Goal: Use online tool/utility: Utilize a website feature to perform a specific function

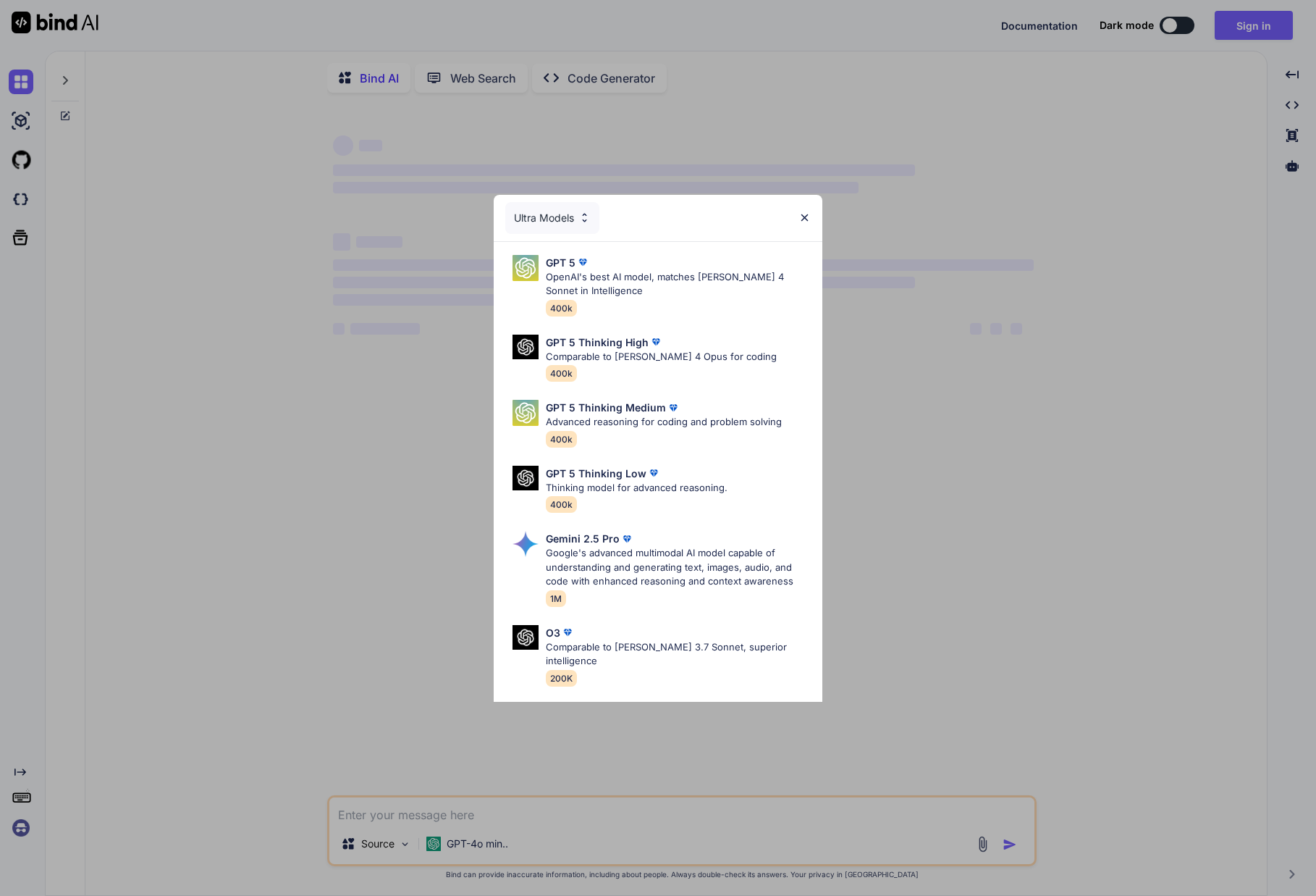
click at [808, 218] on img at bounding box center [805, 217] width 13 height 13
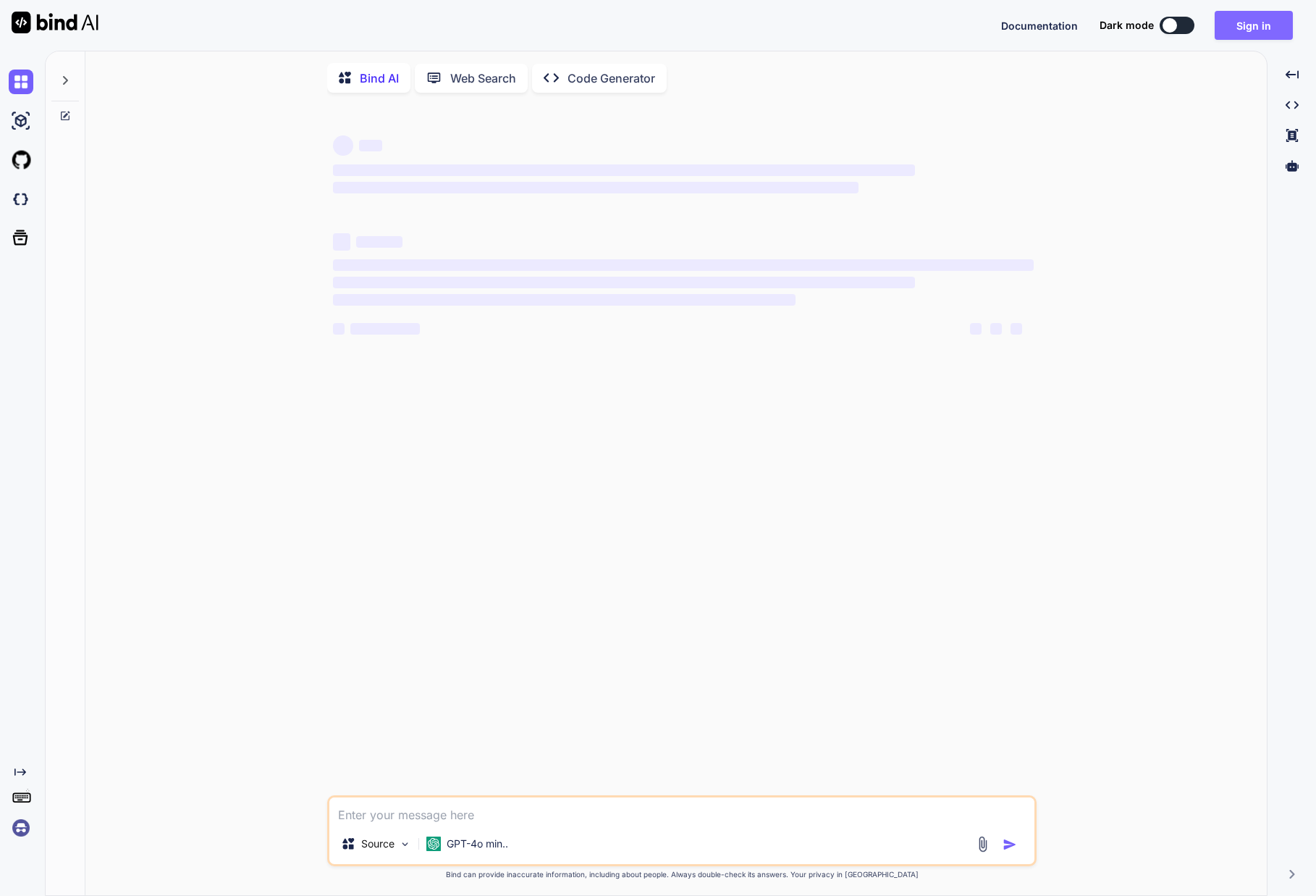
click at [1249, 26] on button "Sign in" at bounding box center [1254, 25] width 78 height 29
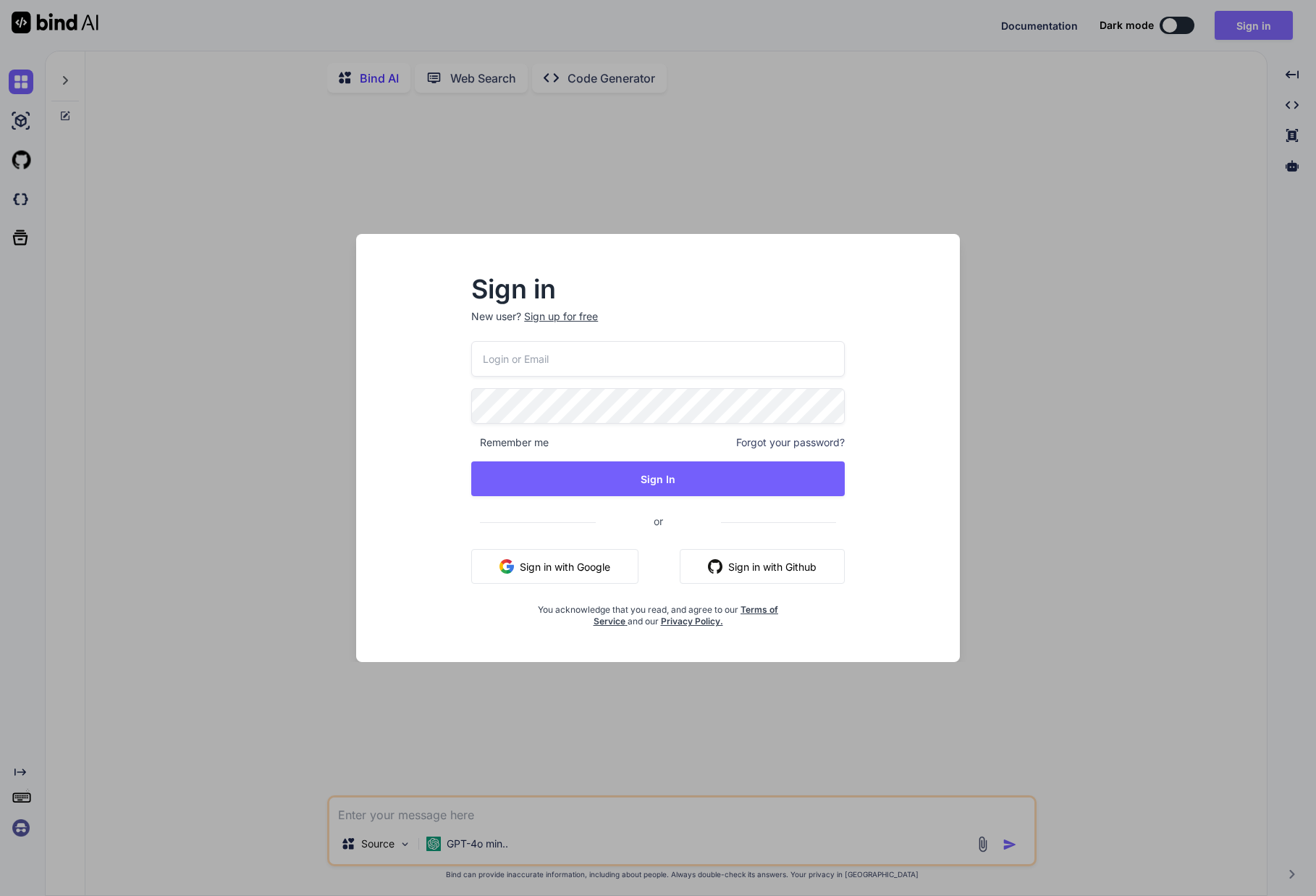
type textarea "x"
click at [588, 563] on button "Sign in with Google" at bounding box center [554, 566] width 167 height 34
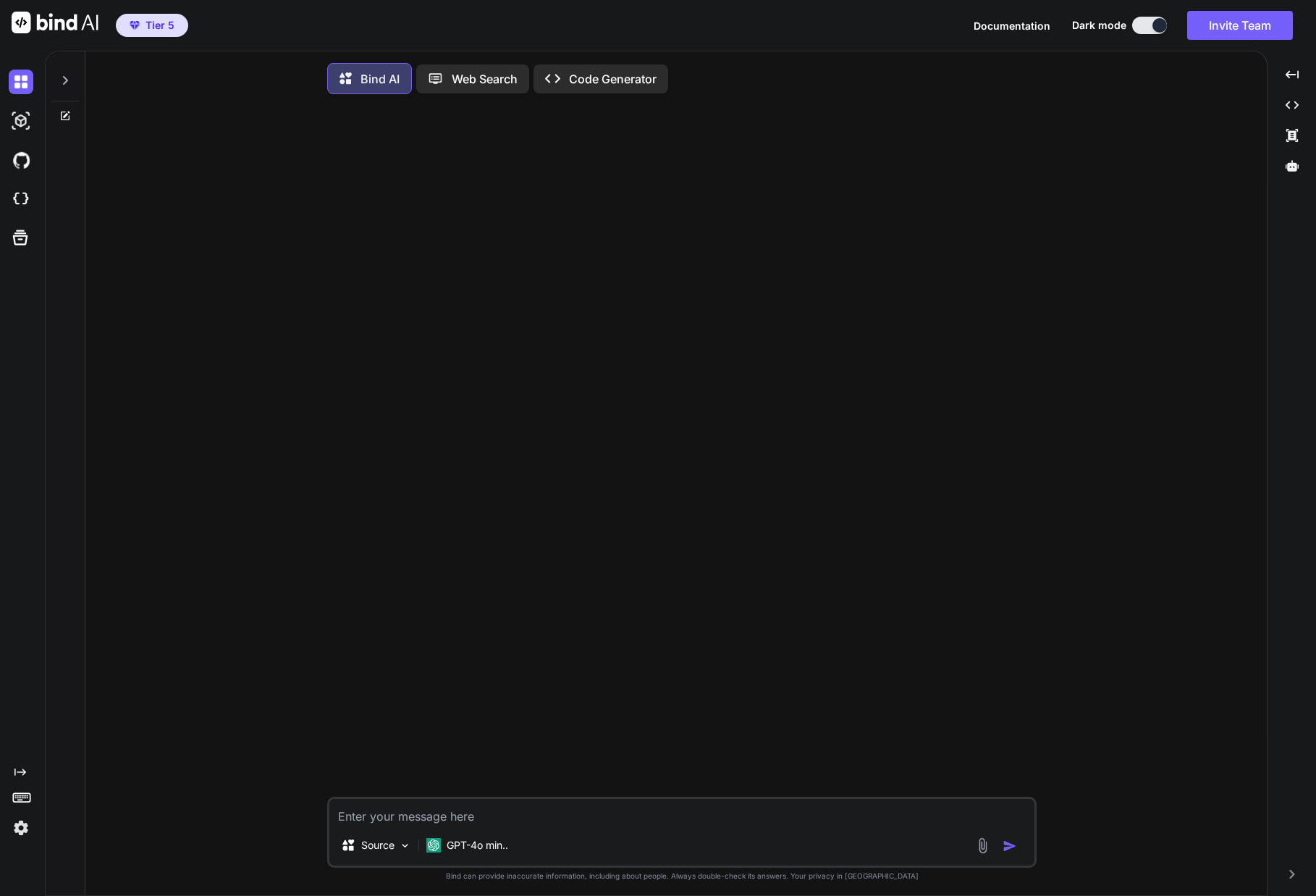
click at [17, 834] on img at bounding box center [21, 827] width 24 height 24
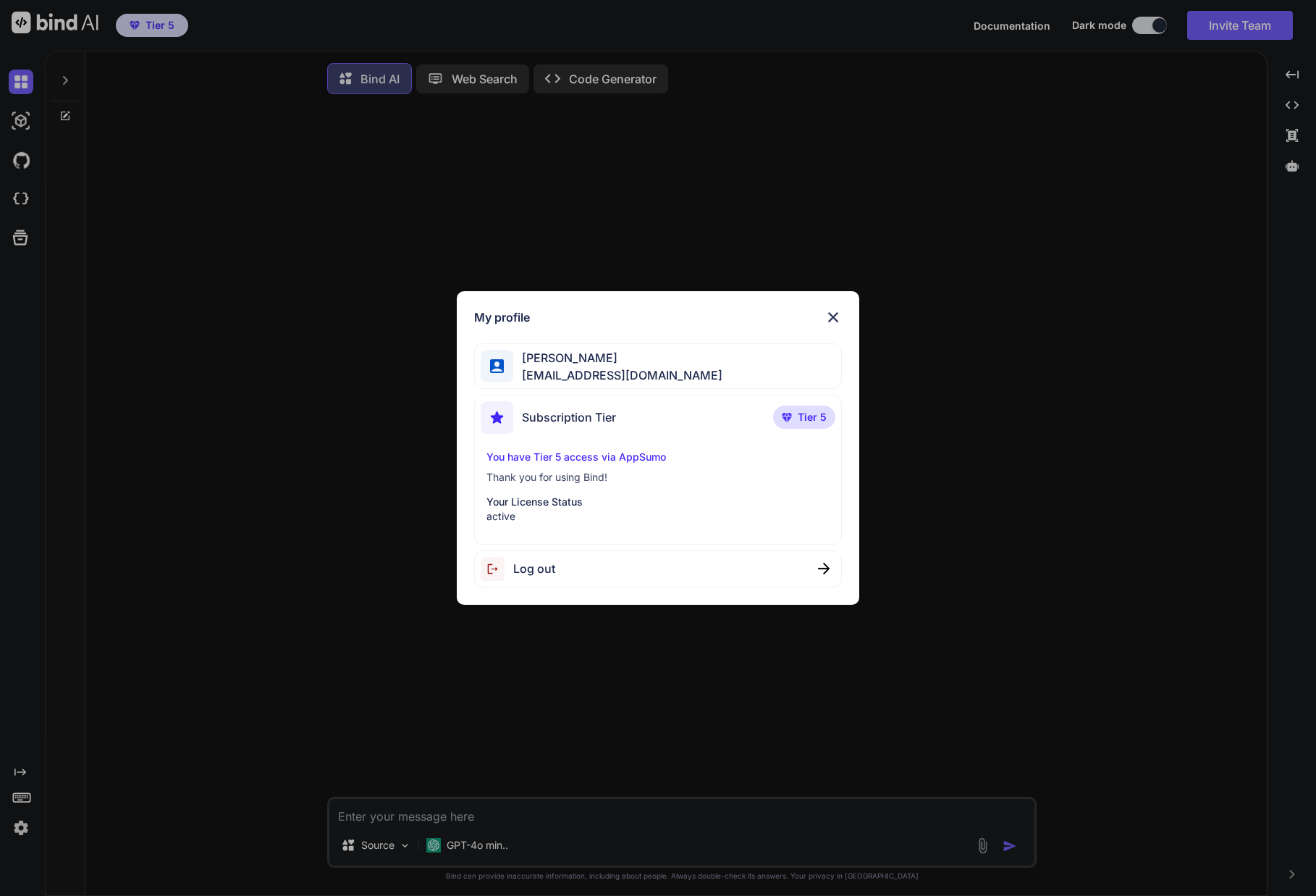
click at [827, 313] on img at bounding box center [833, 317] width 18 height 18
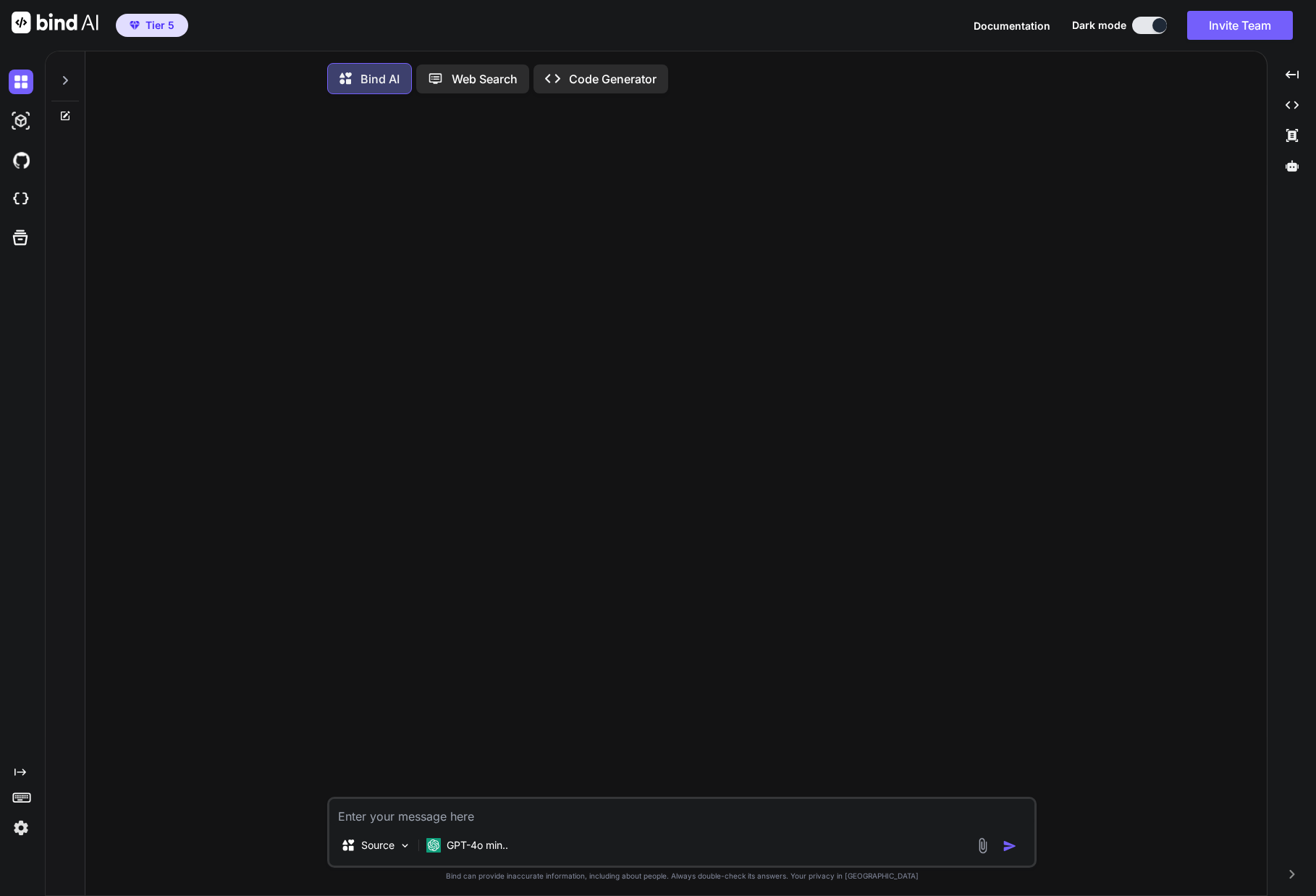
click at [352, 93] on div "Bind AI" at bounding box center [369, 78] width 85 height 31
click at [502, 79] on p "Web Search" at bounding box center [484, 79] width 66 height 18
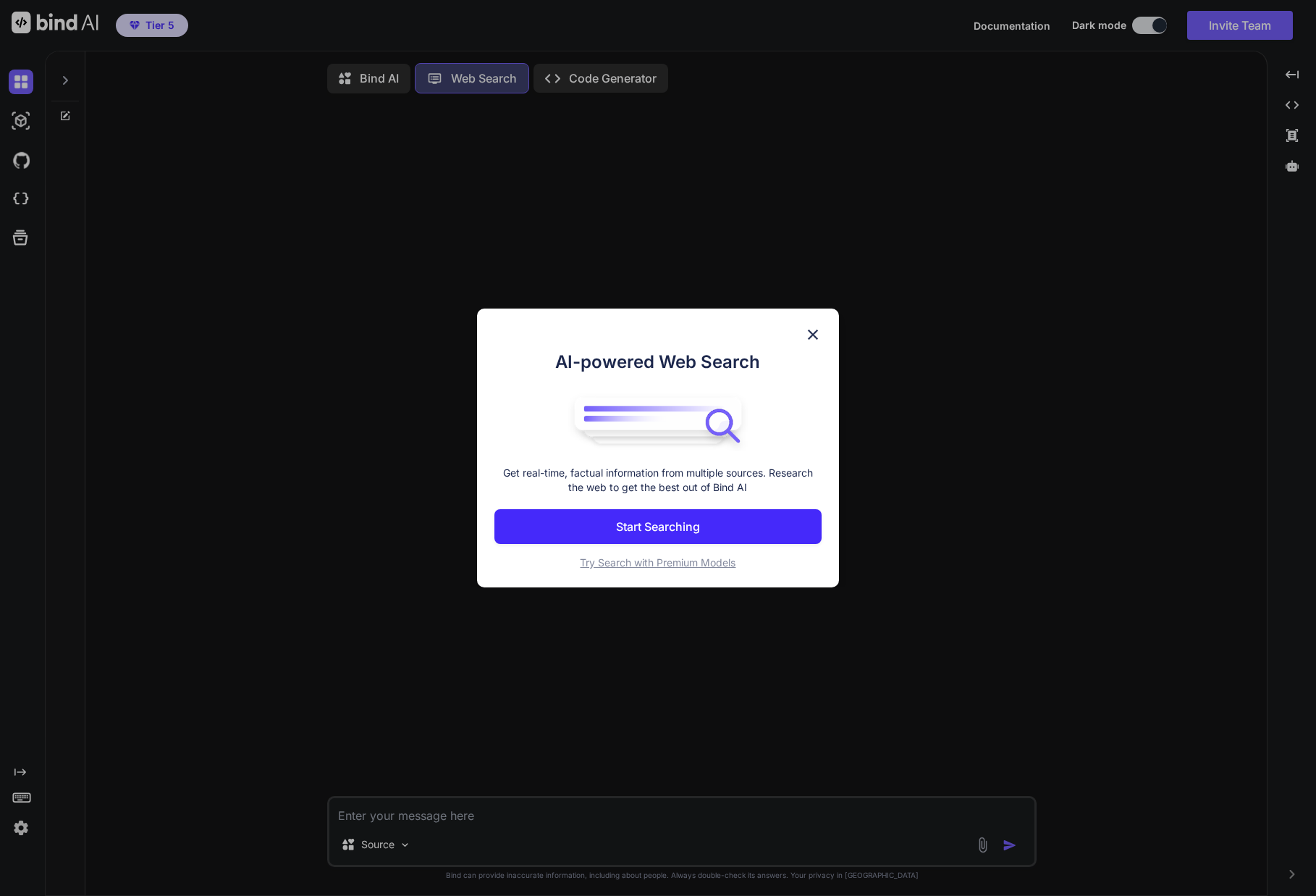
scroll to position [7, 0]
click at [812, 335] on img at bounding box center [814, 335] width 18 height 18
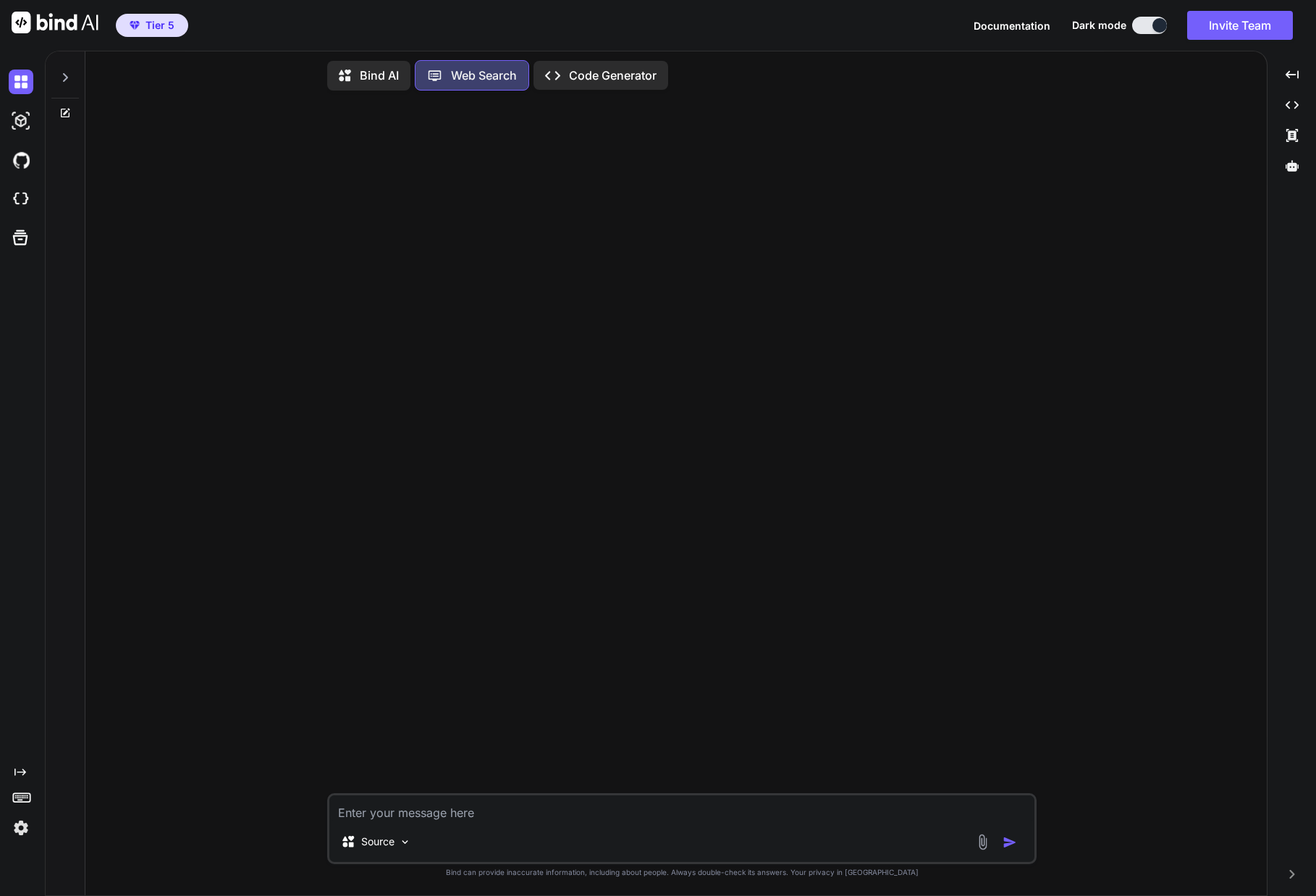
click at [607, 67] on p "Code Generator" at bounding box center [612, 75] width 87 height 18
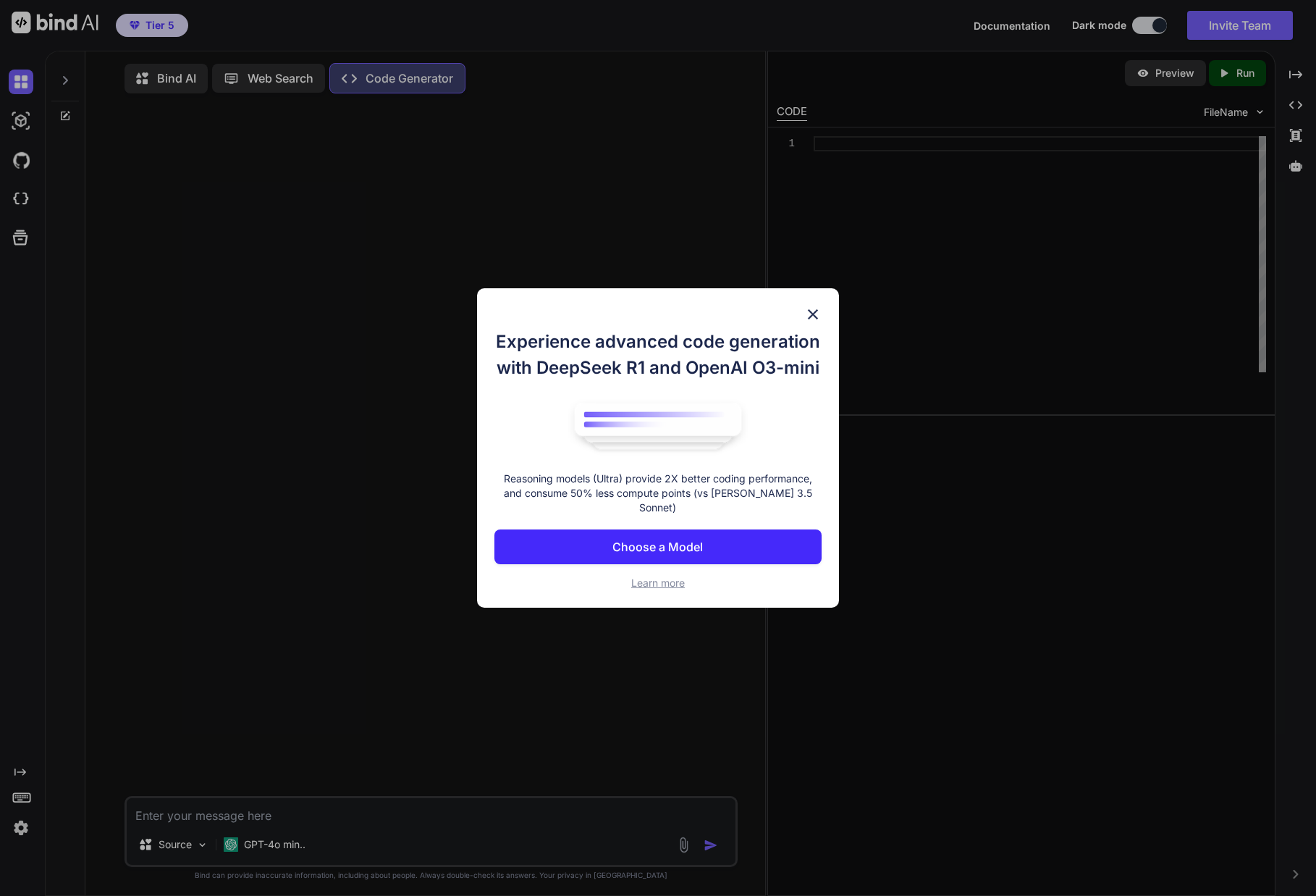
click at [820, 316] on img at bounding box center [814, 314] width 18 height 18
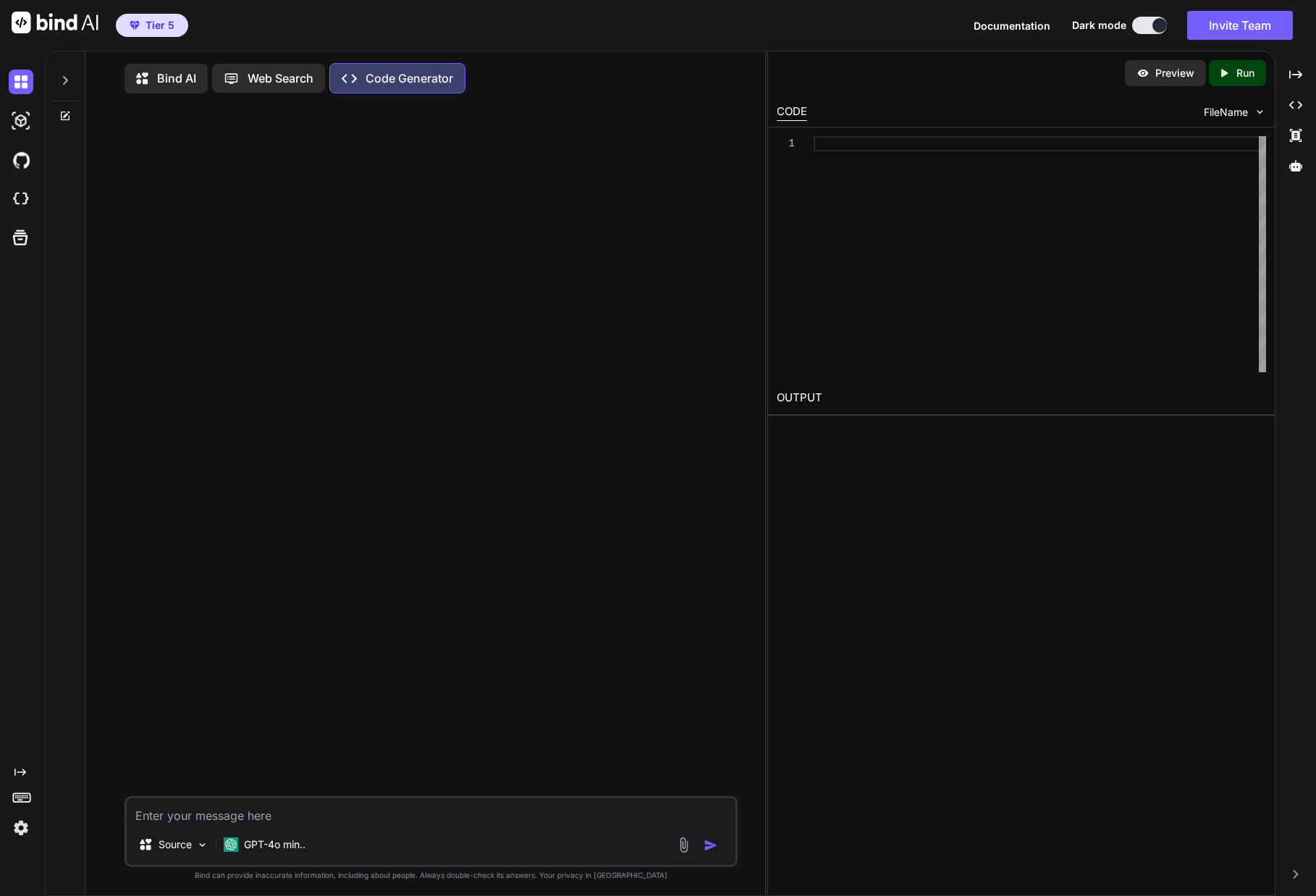
click at [168, 79] on p "Bind AI" at bounding box center [176, 78] width 39 height 18
click at [19, 78] on img at bounding box center [21, 81] width 24 height 24
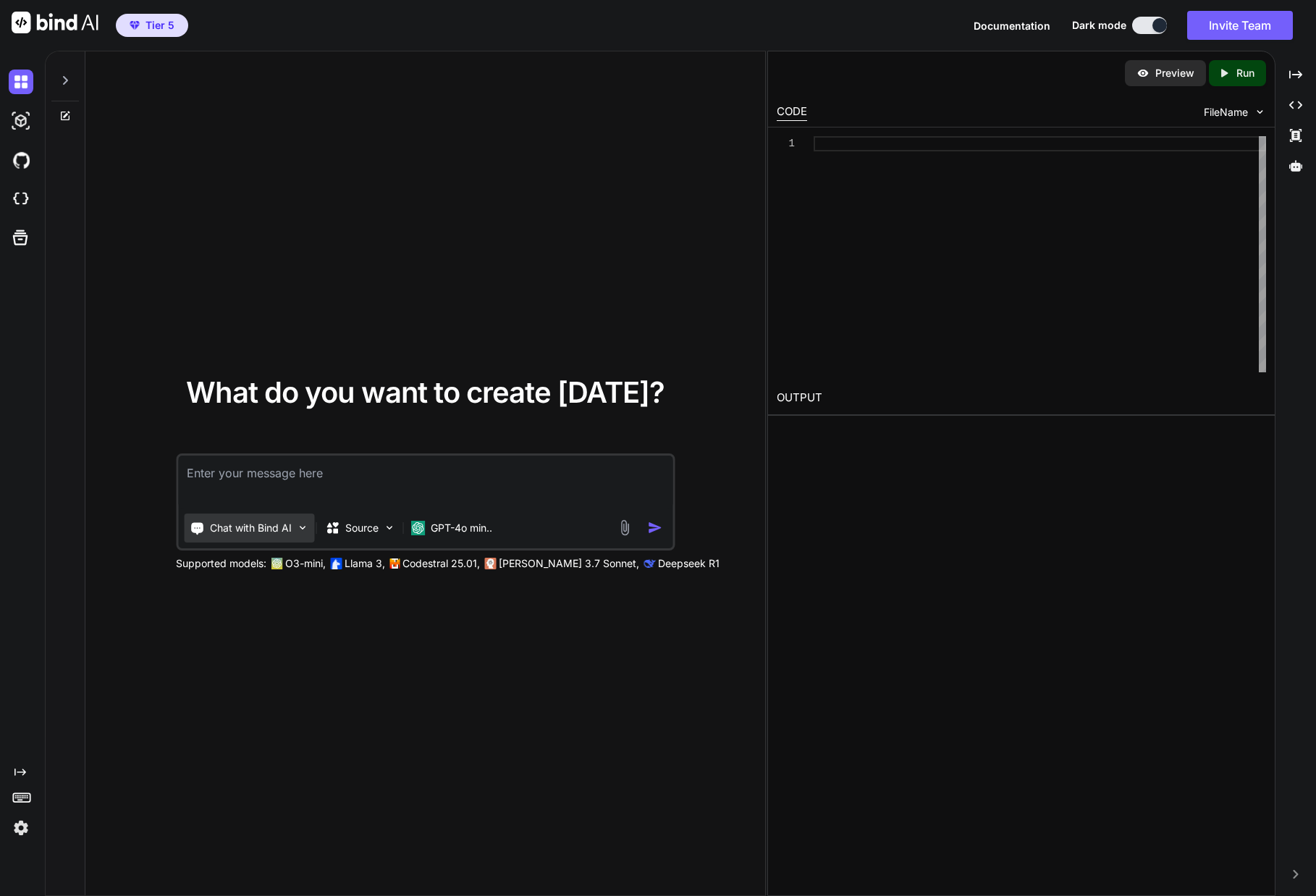
click at [295, 531] on div "Chat with Bind AI" at bounding box center [249, 528] width 130 height 29
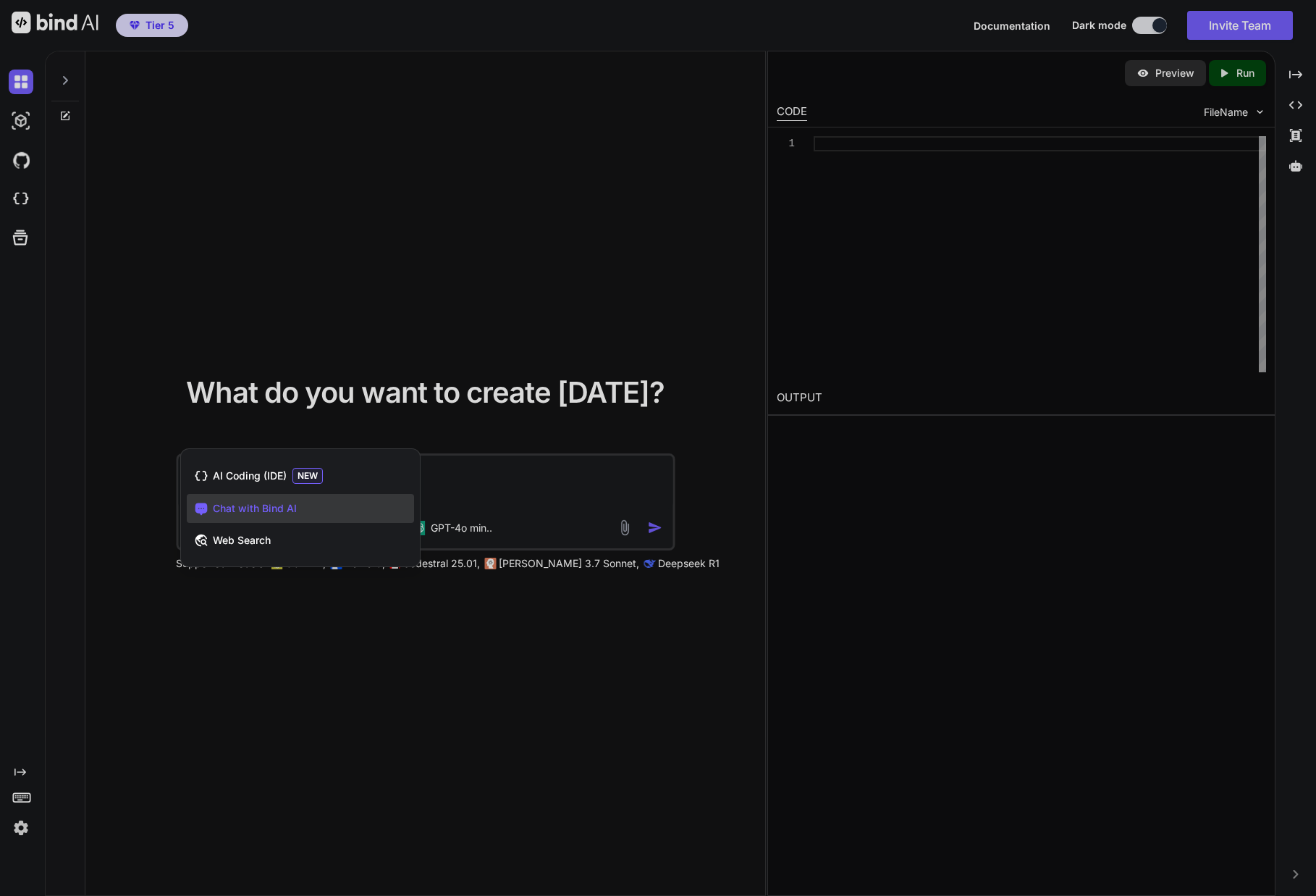
click at [271, 404] on div at bounding box center [658, 448] width 1316 height 896
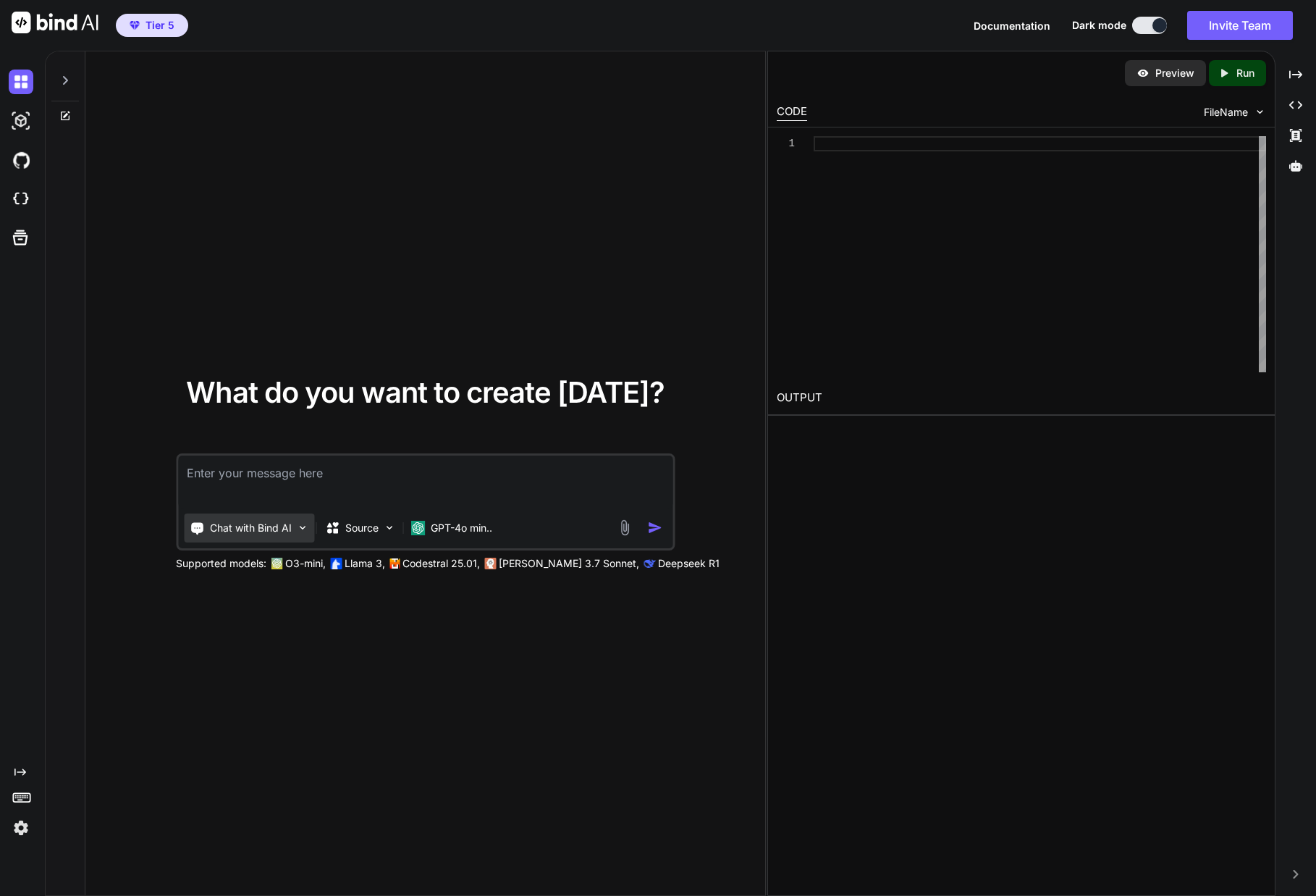
click at [293, 540] on div "Chat with Bind AI" at bounding box center [249, 528] width 130 height 29
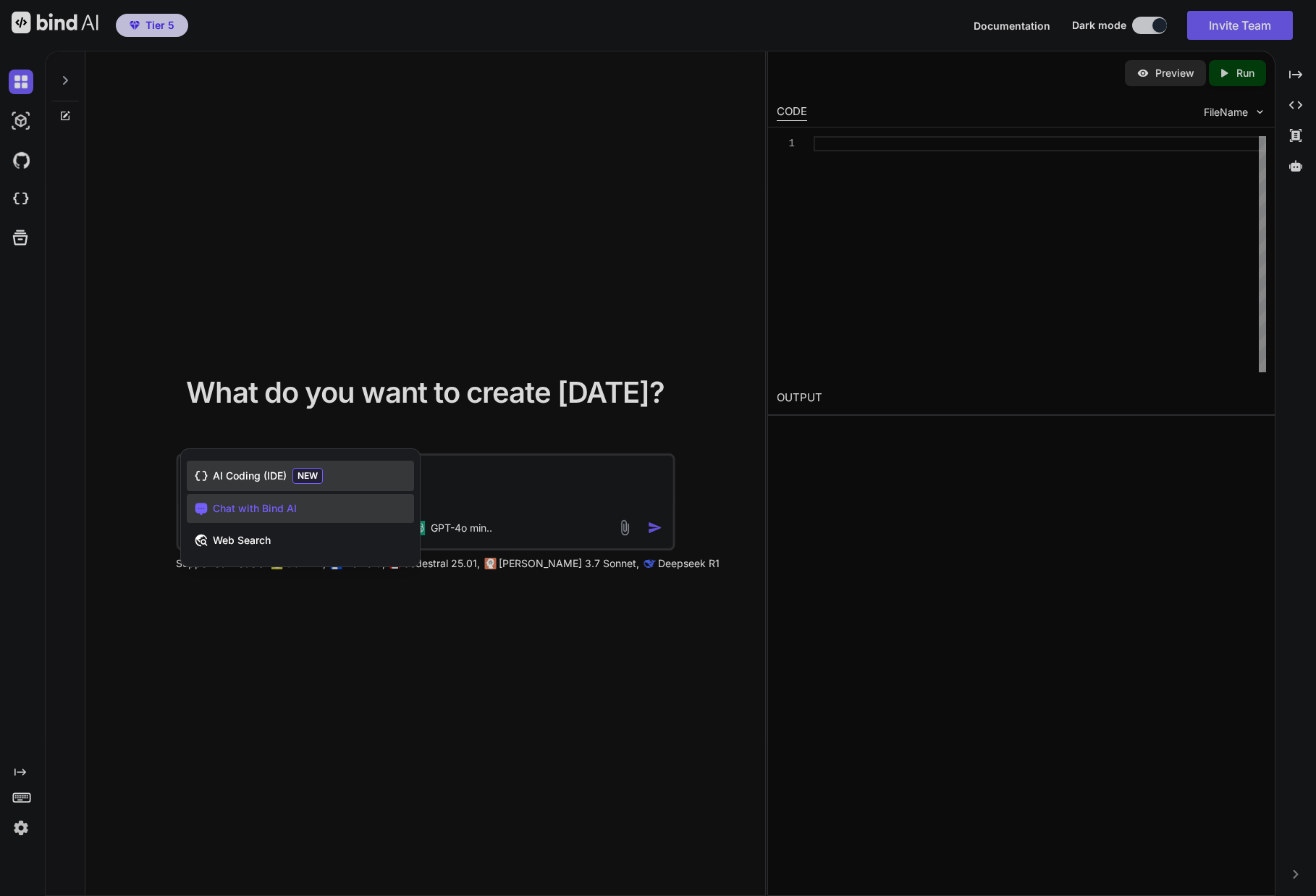
click at [234, 473] on span "AI Coding (IDE)" at bounding box center [249, 475] width 73 height 15
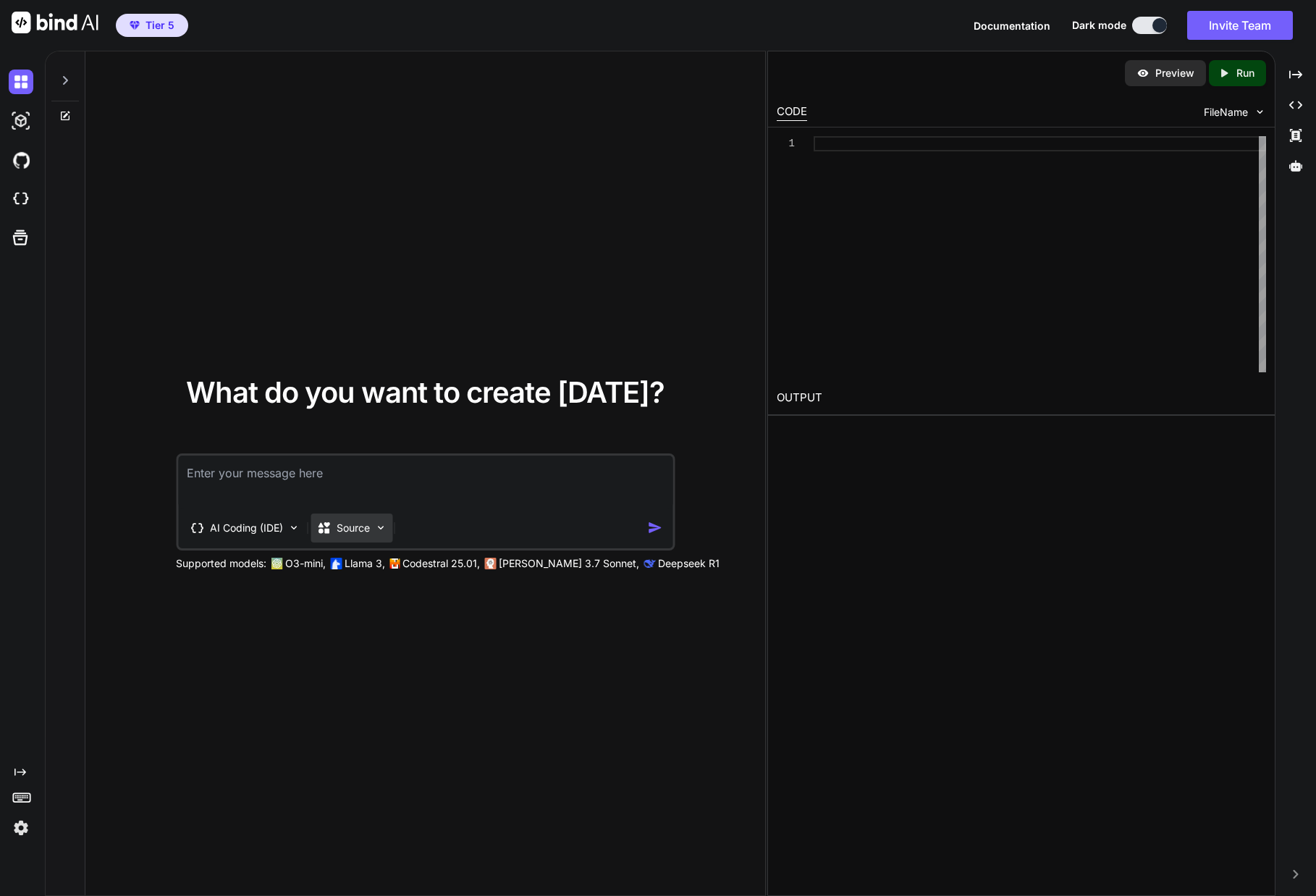
click at [373, 533] on div "Source" at bounding box center [352, 528] width 82 height 29
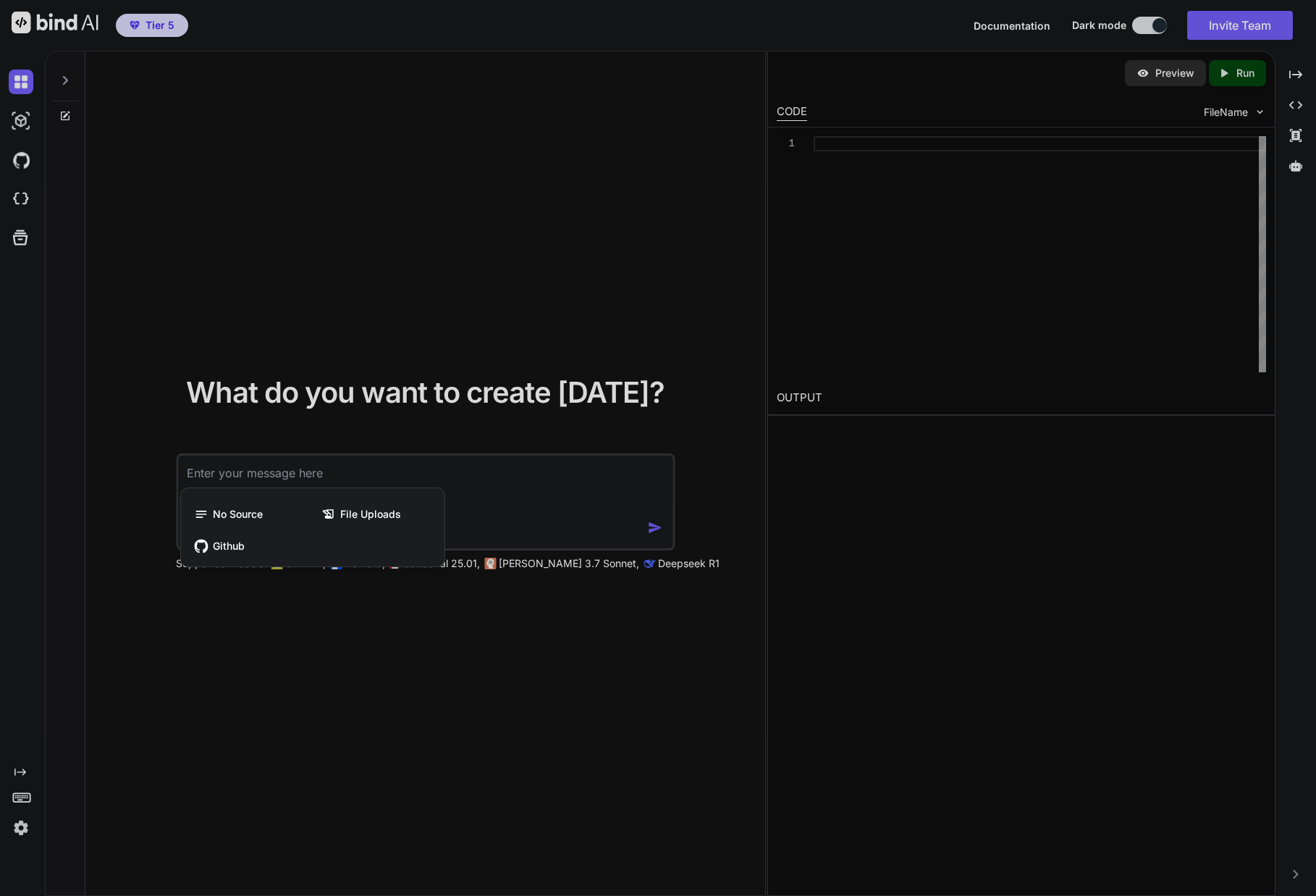
click at [330, 427] on div at bounding box center [658, 448] width 1316 height 896
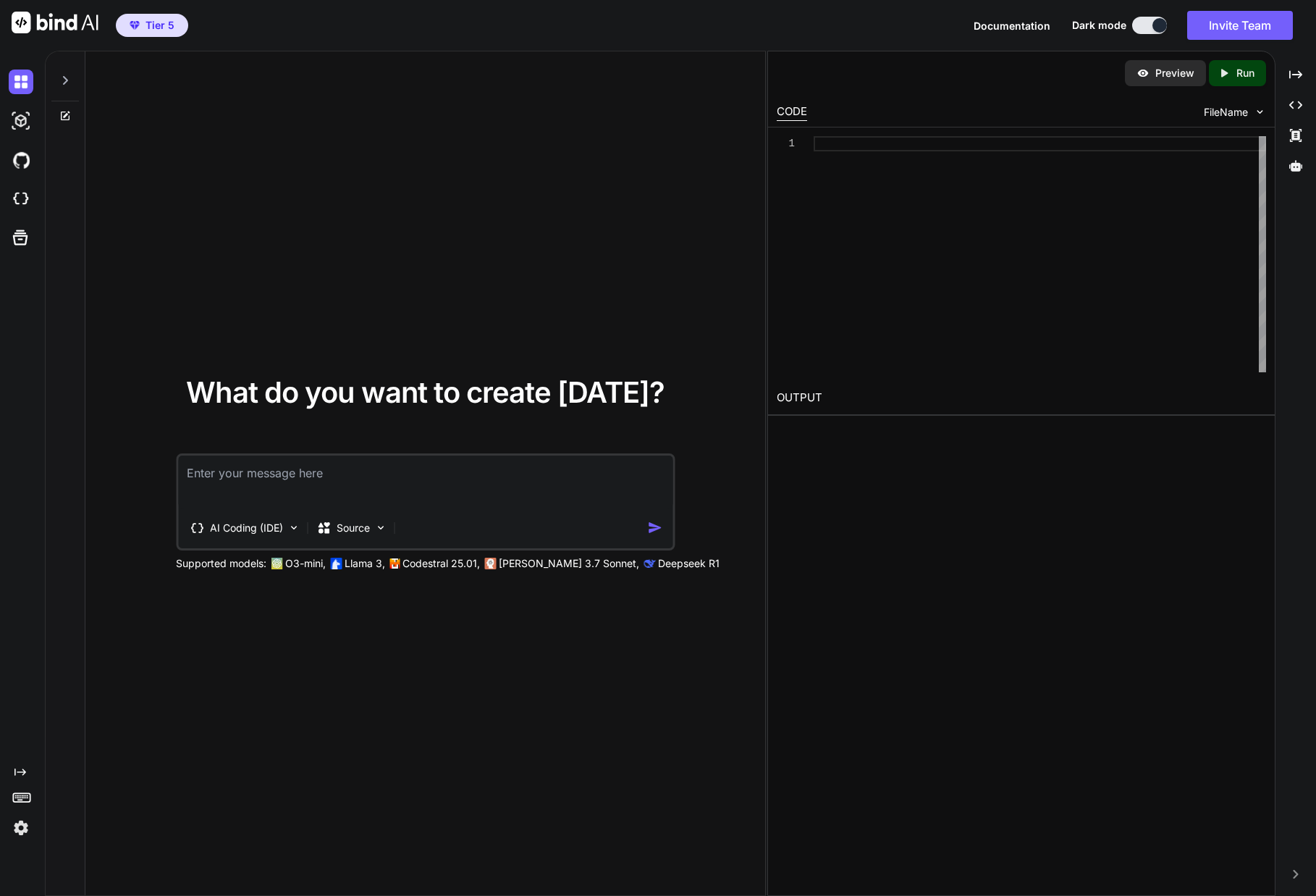
click at [313, 477] on textarea at bounding box center [425, 482] width 494 height 54
paste textarea "LemonadeS – All-in-One Marketing Command Center for Agencies Project Overview L…"
type textarea "LemonadeS – All-in-One Marketing Command Center for Agencies Project Overview L…"
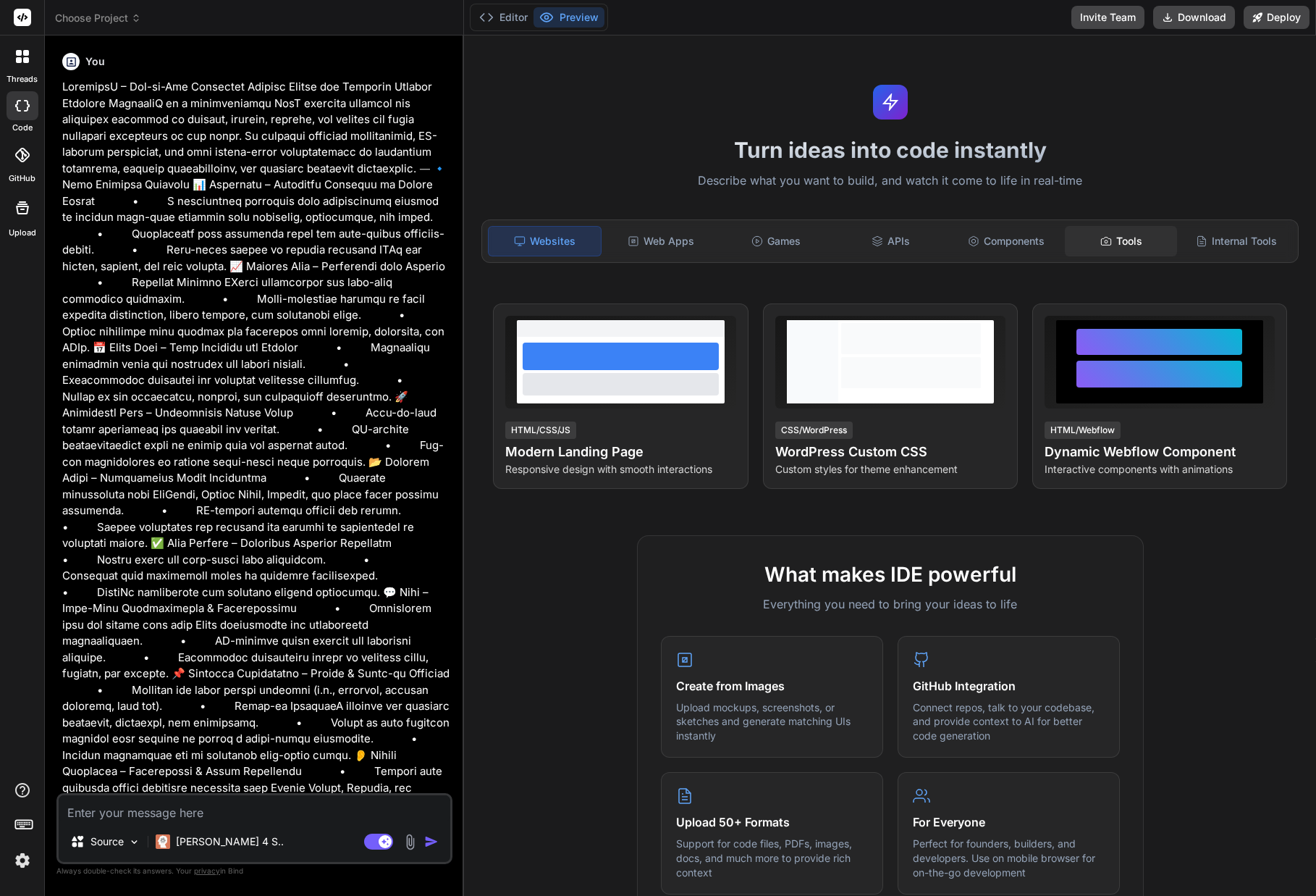
click at [1141, 246] on div "Tools" at bounding box center [1121, 241] width 113 height 30
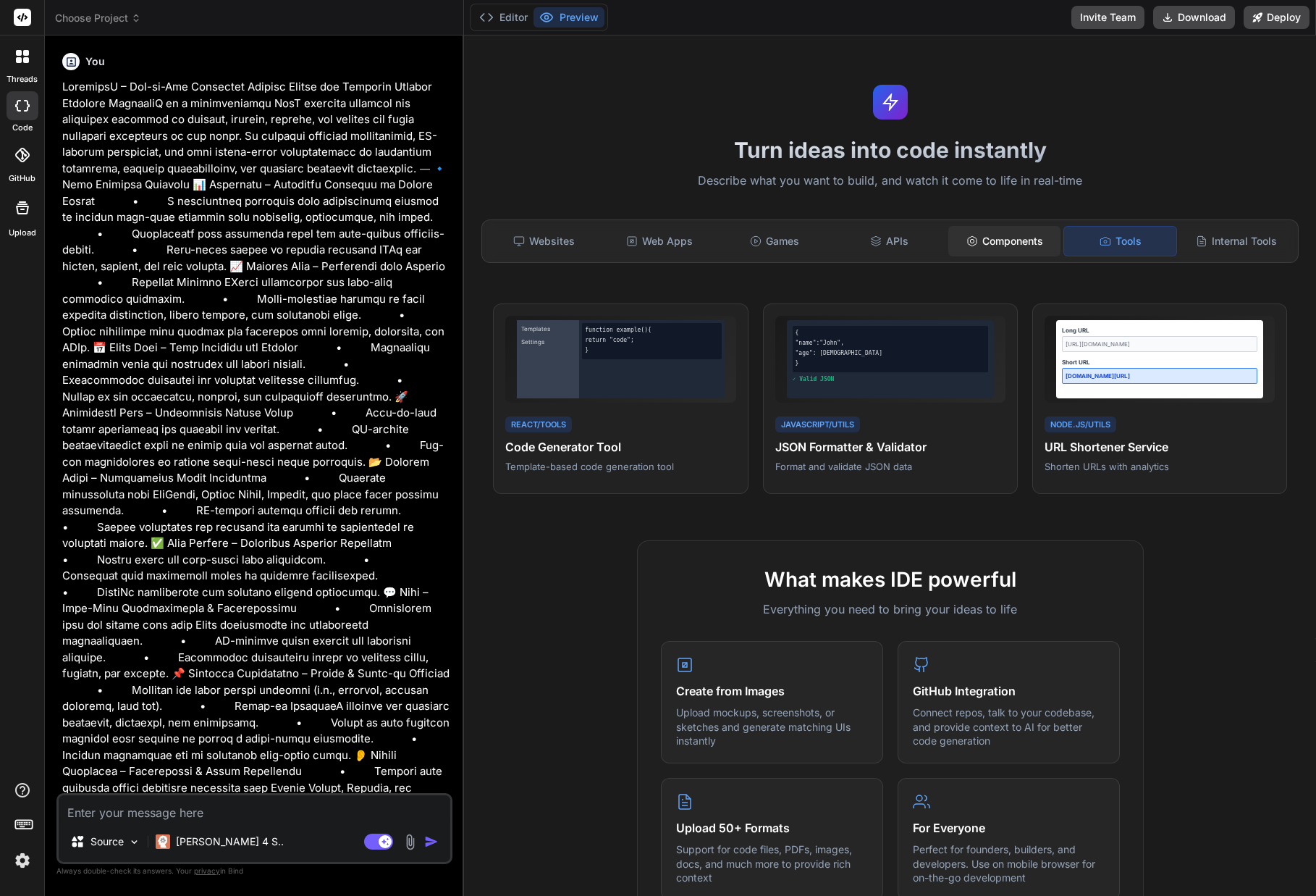
click at [1033, 240] on div "Components" at bounding box center [1005, 241] width 113 height 30
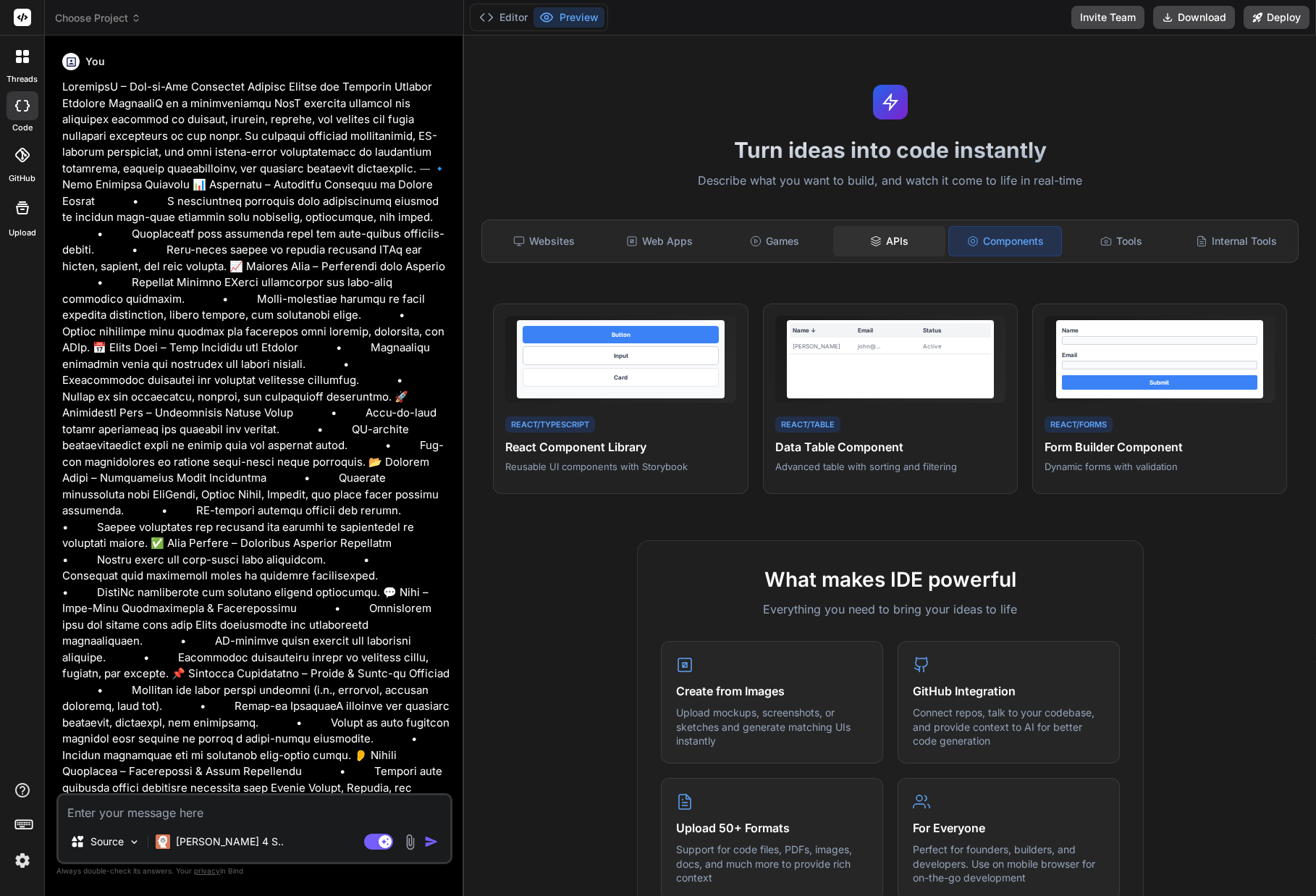
click at [916, 232] on div "APIs" at bounding box center [889, 241] width 113 height 30
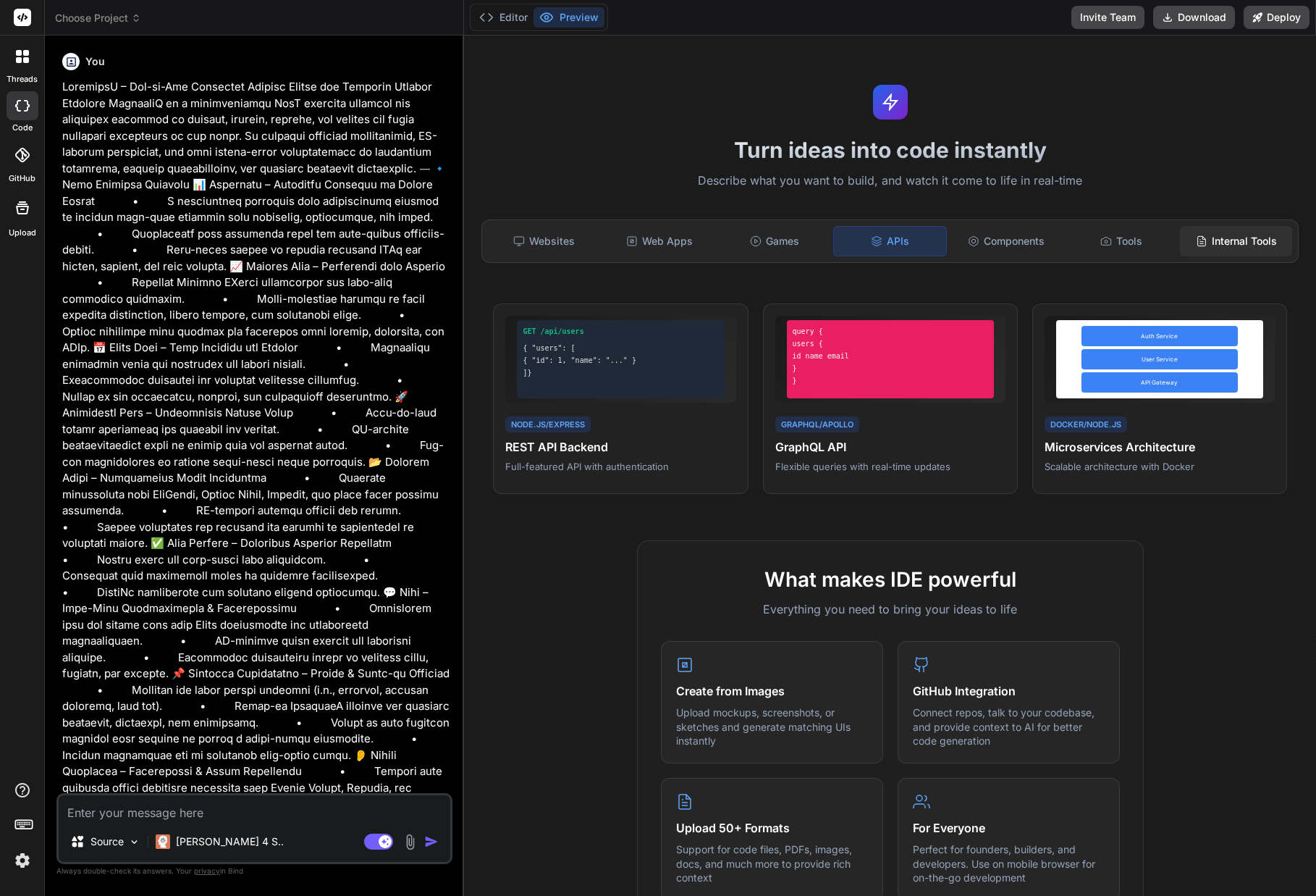
click at [1206, 238] on icon at bounding box center [1202, 241] width 12 height 12
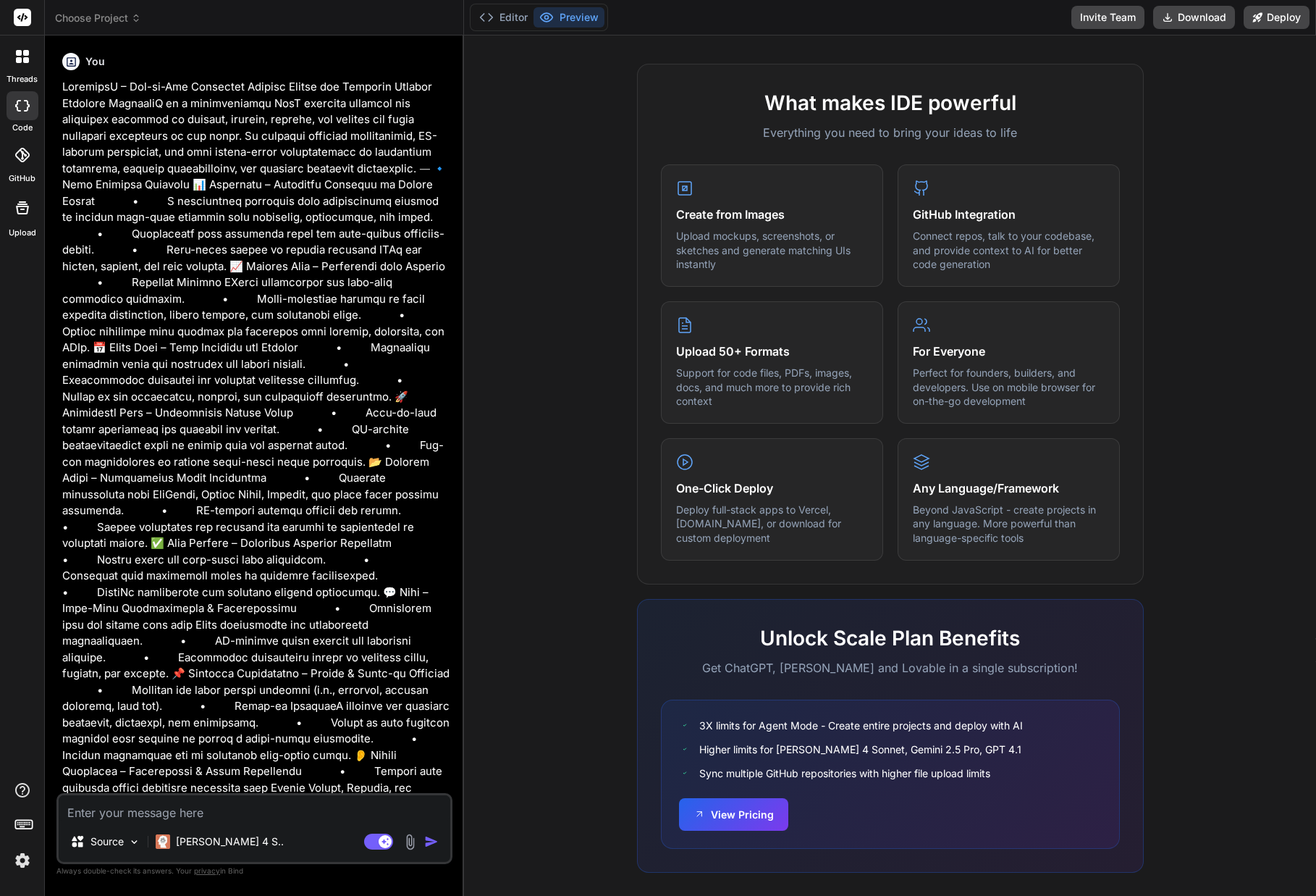
scroll to position [491, 0]
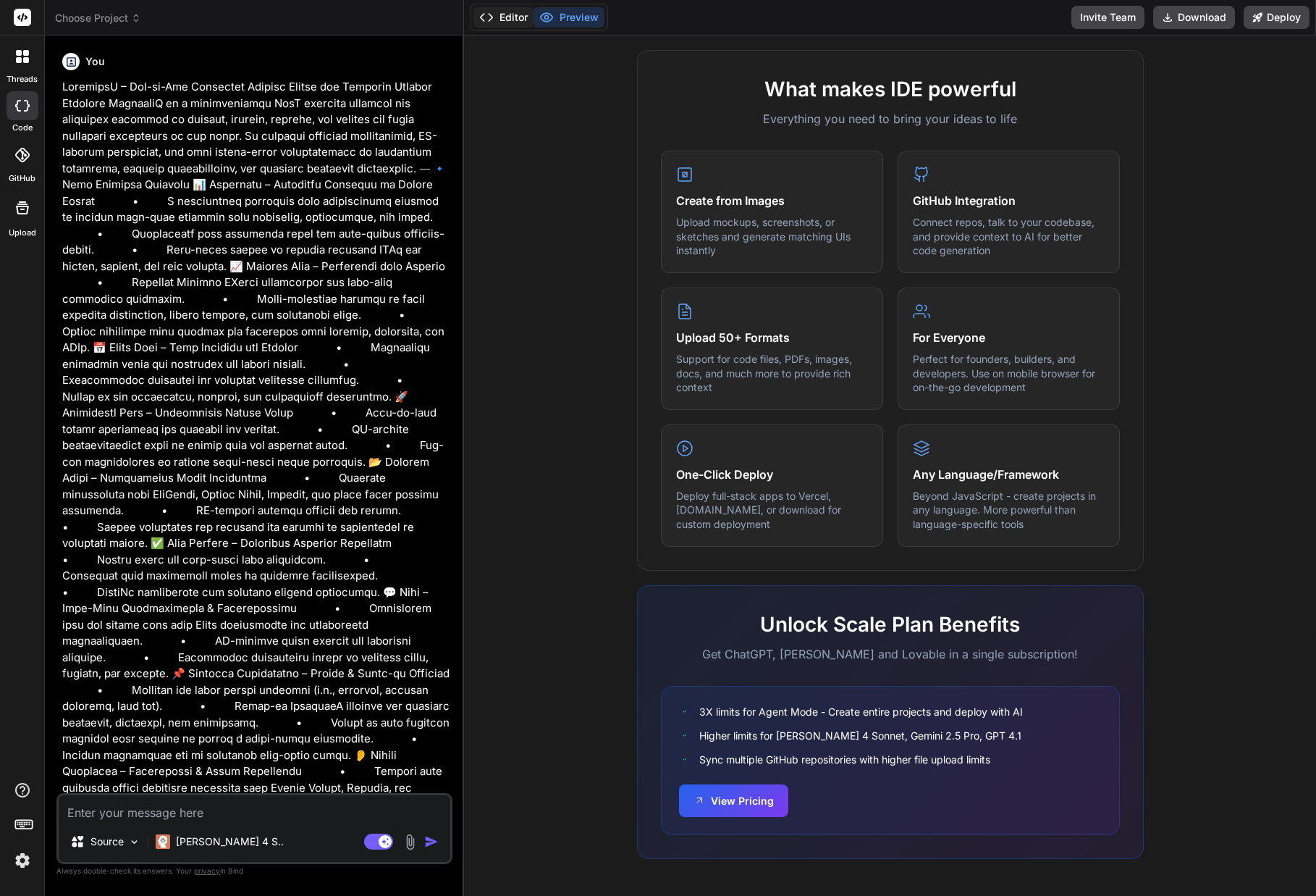
click at [515, 22] on button "Editor" at bounding box center [503, 17] width 60 height 21
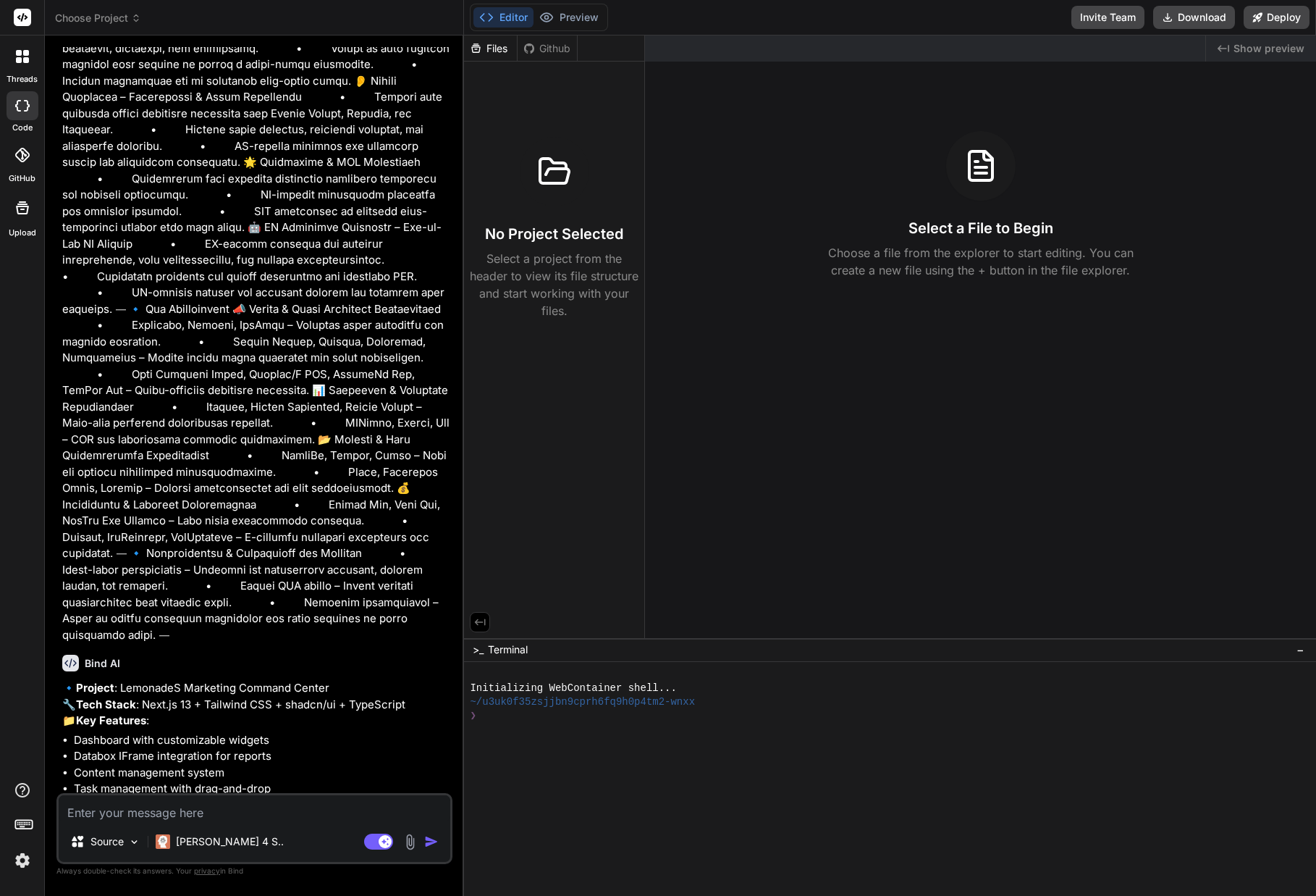
scroll to position [858, 0]
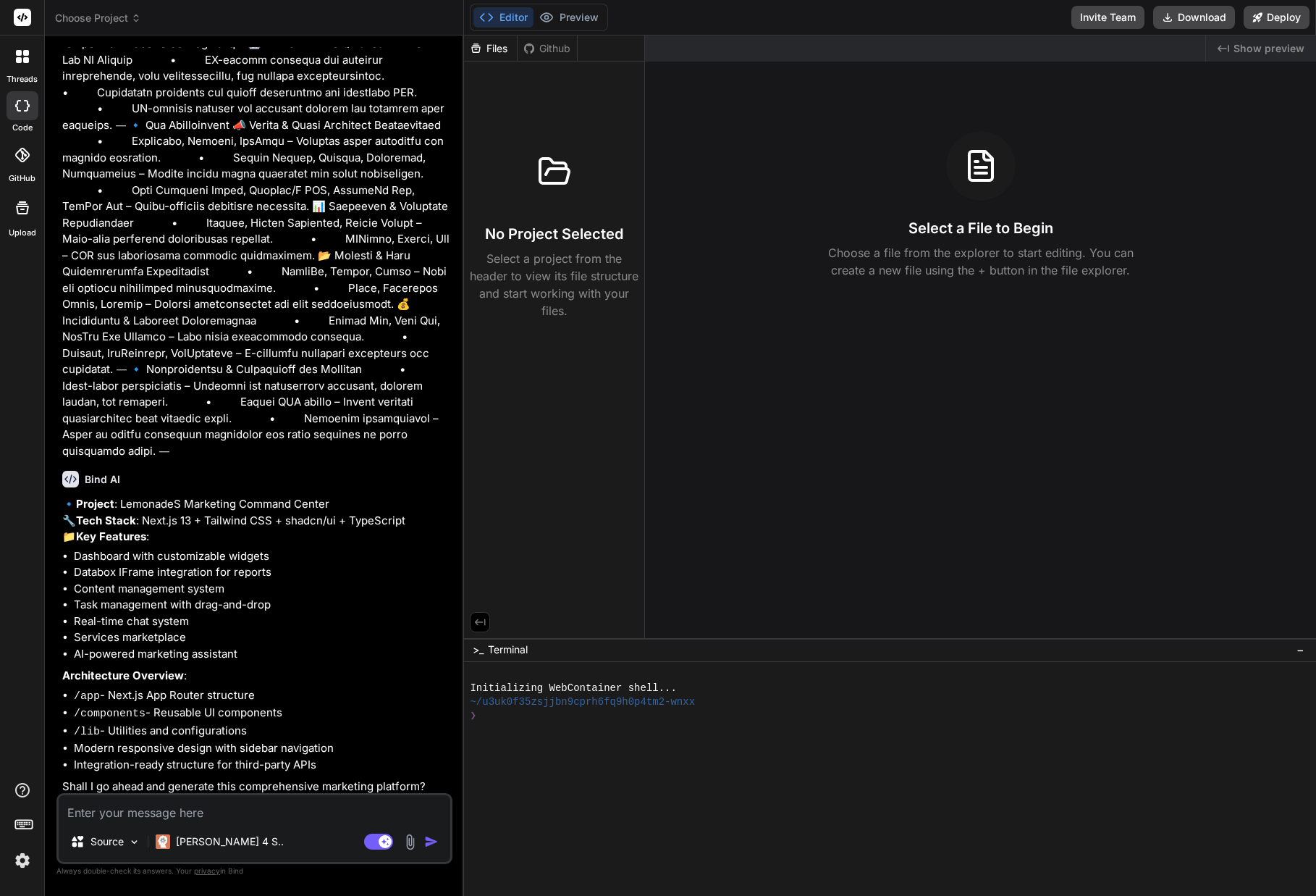
click at [119, 819] on textarea at bounding box center [255, 808] width 392 height 26
type textarea "x"
type textarea "y"
type textarea "x"
type textarea "ye"
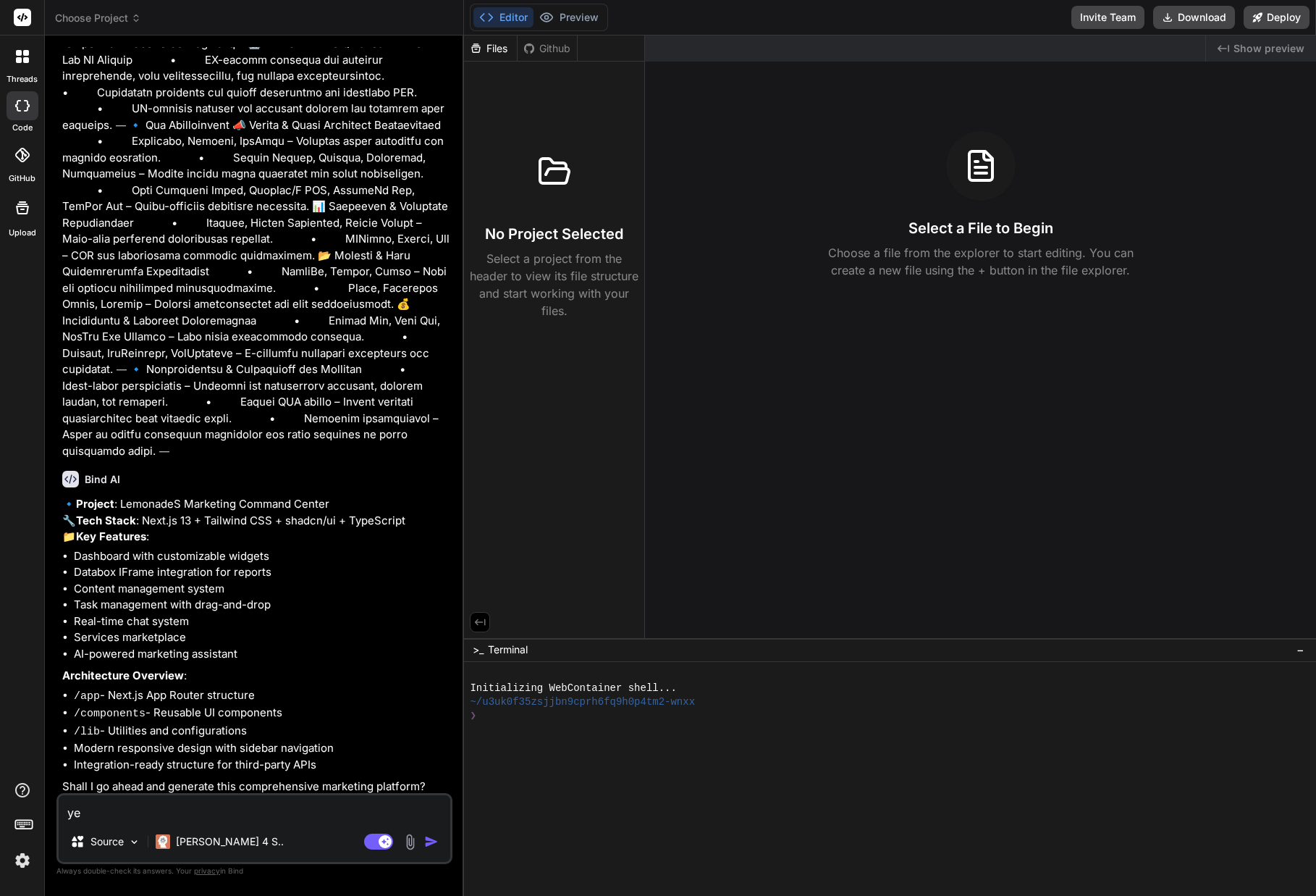
type textarea "x"
type textarea "yes"
type textarea "x"
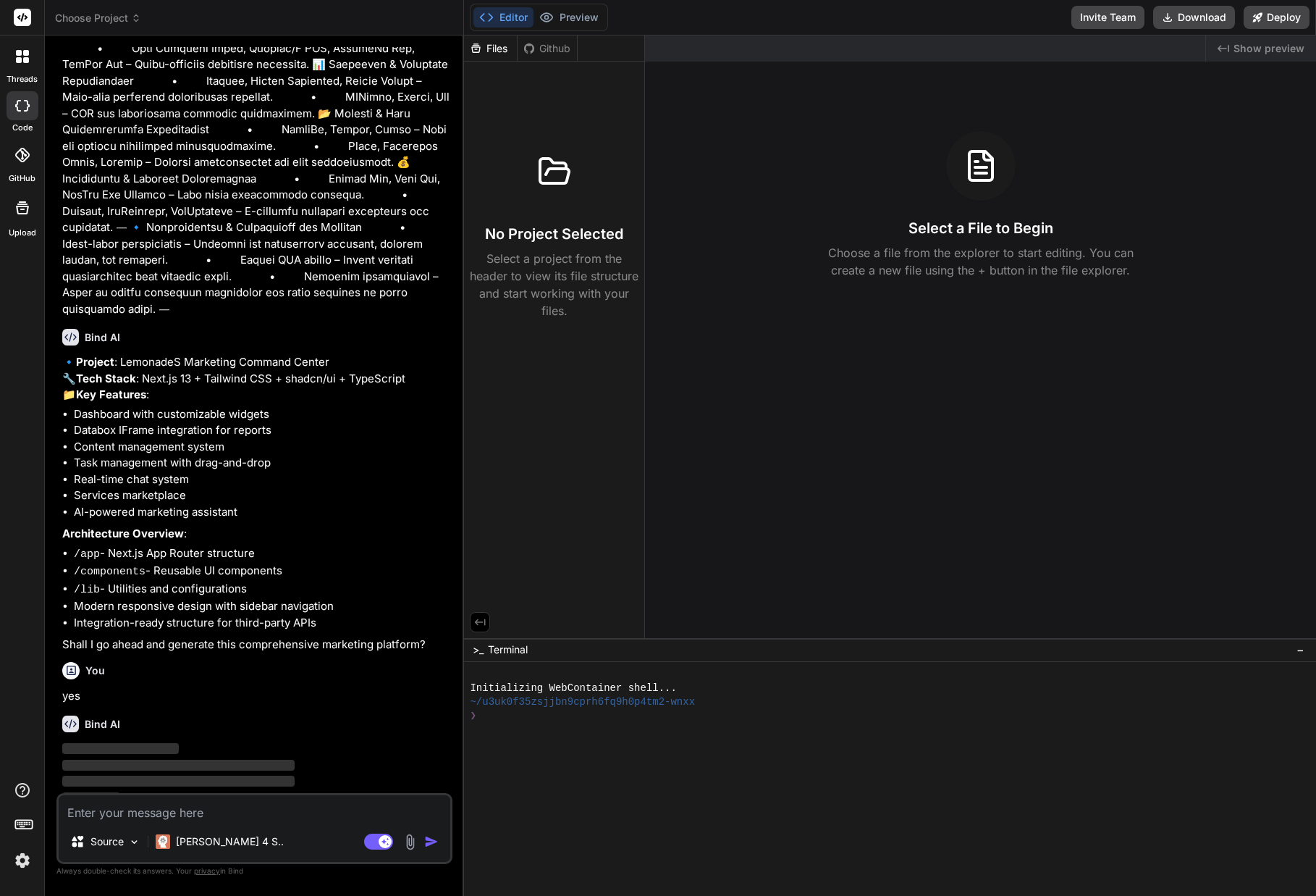
scroll to position [1009, 0]
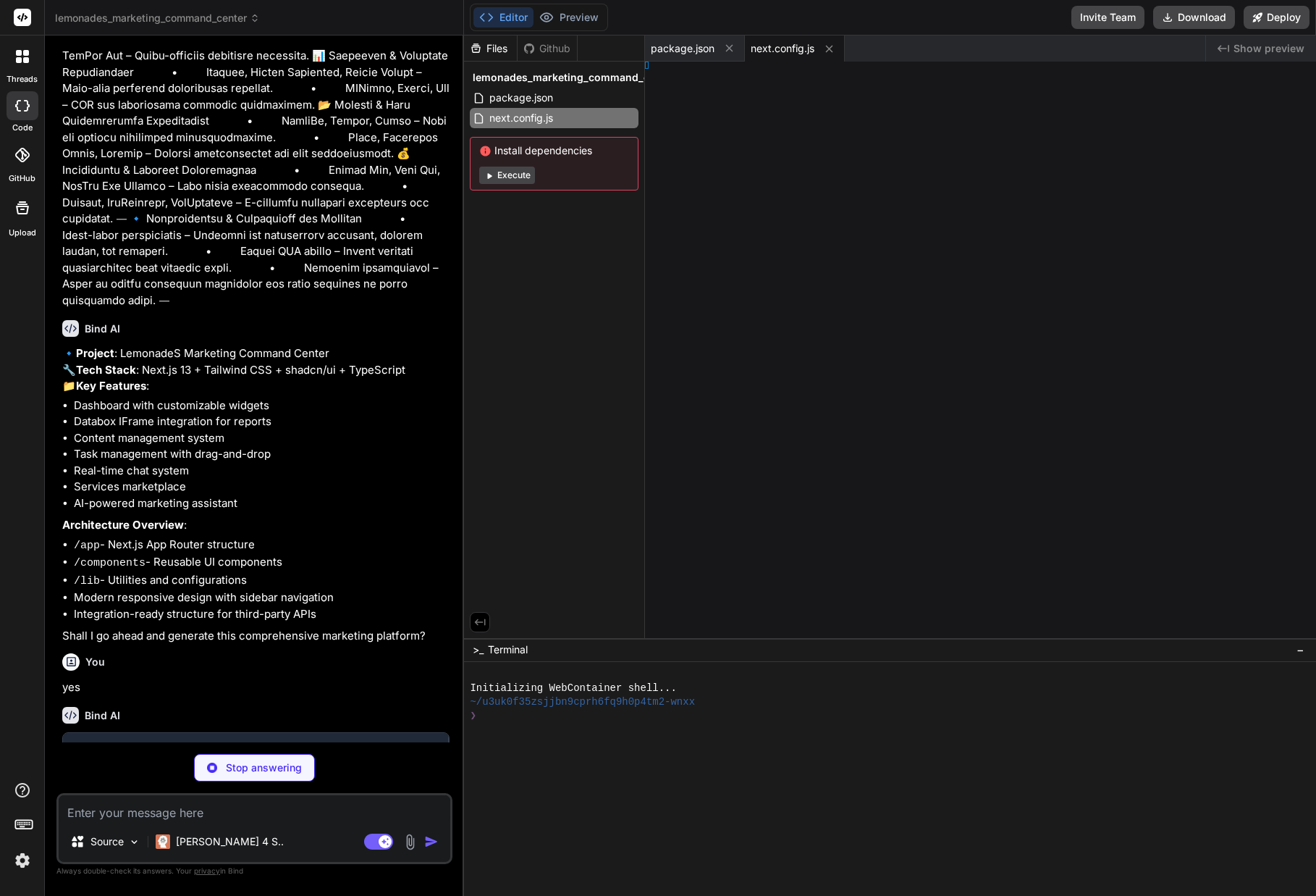
type textarea "x"
type textarea ", }, }"
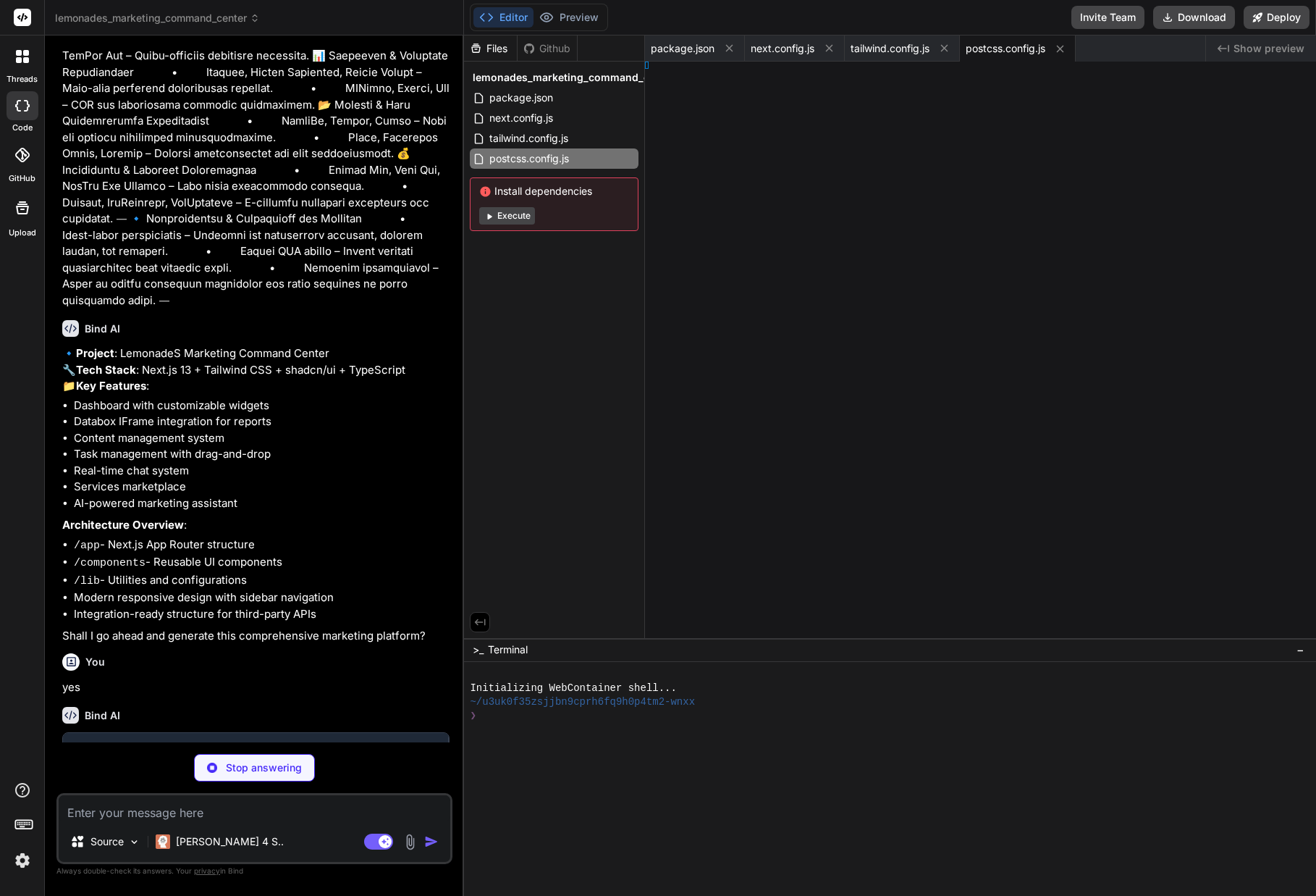
type textarea "x"
type textarea "s"] }"
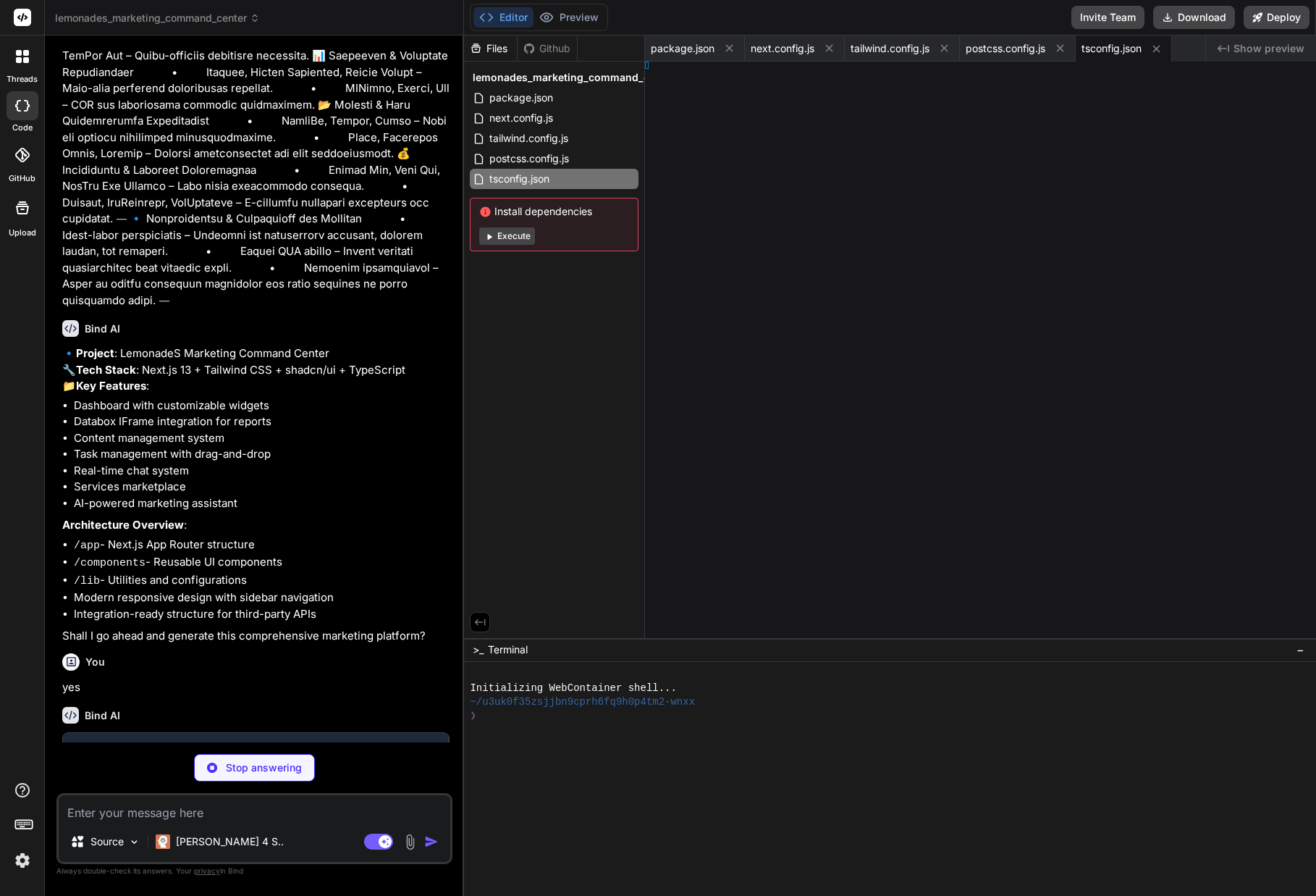
type textarea "x"
type textarea "und; } }"
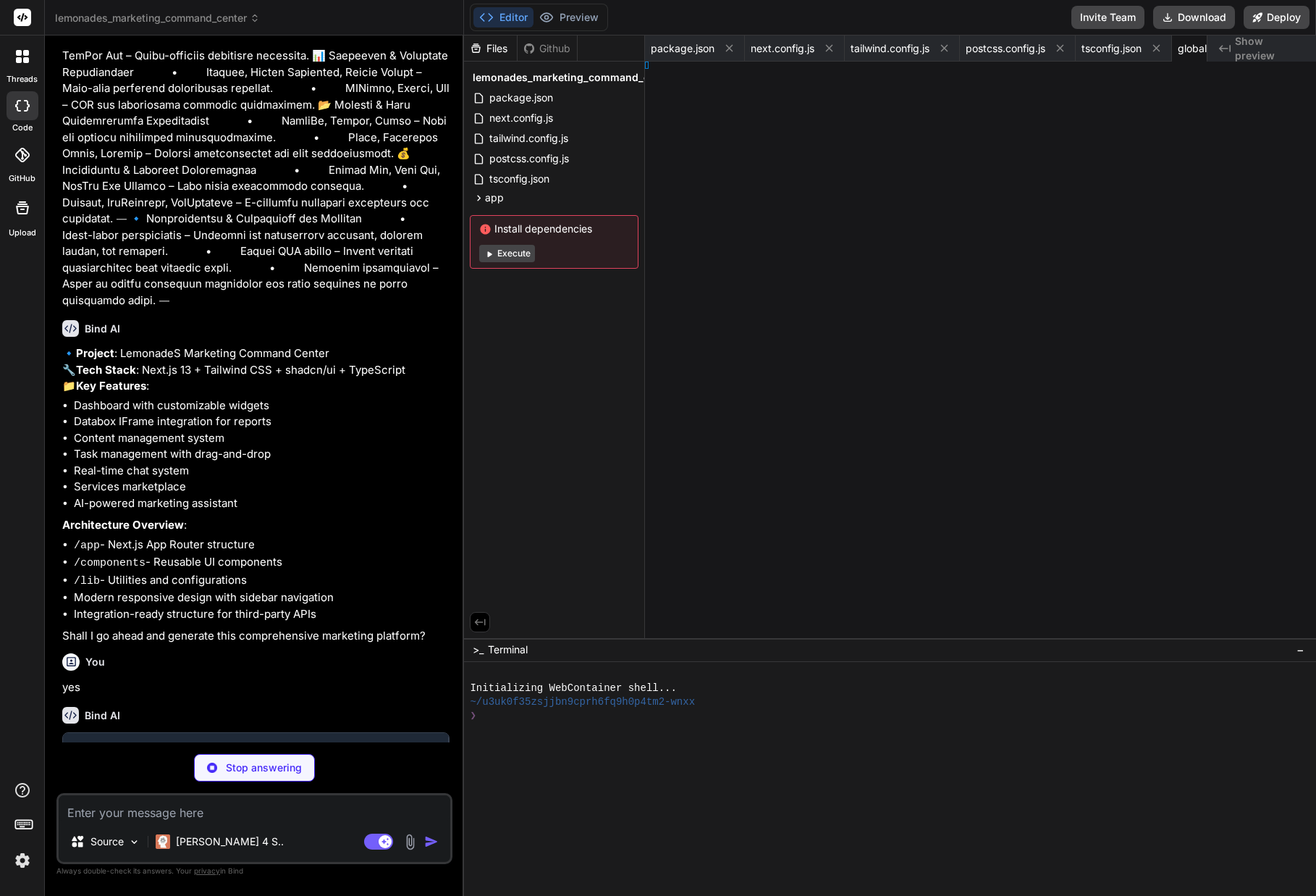
type textarea "x"
type textarea "}"
type textarea "x"
type textarea ") }"
type textarea "x"
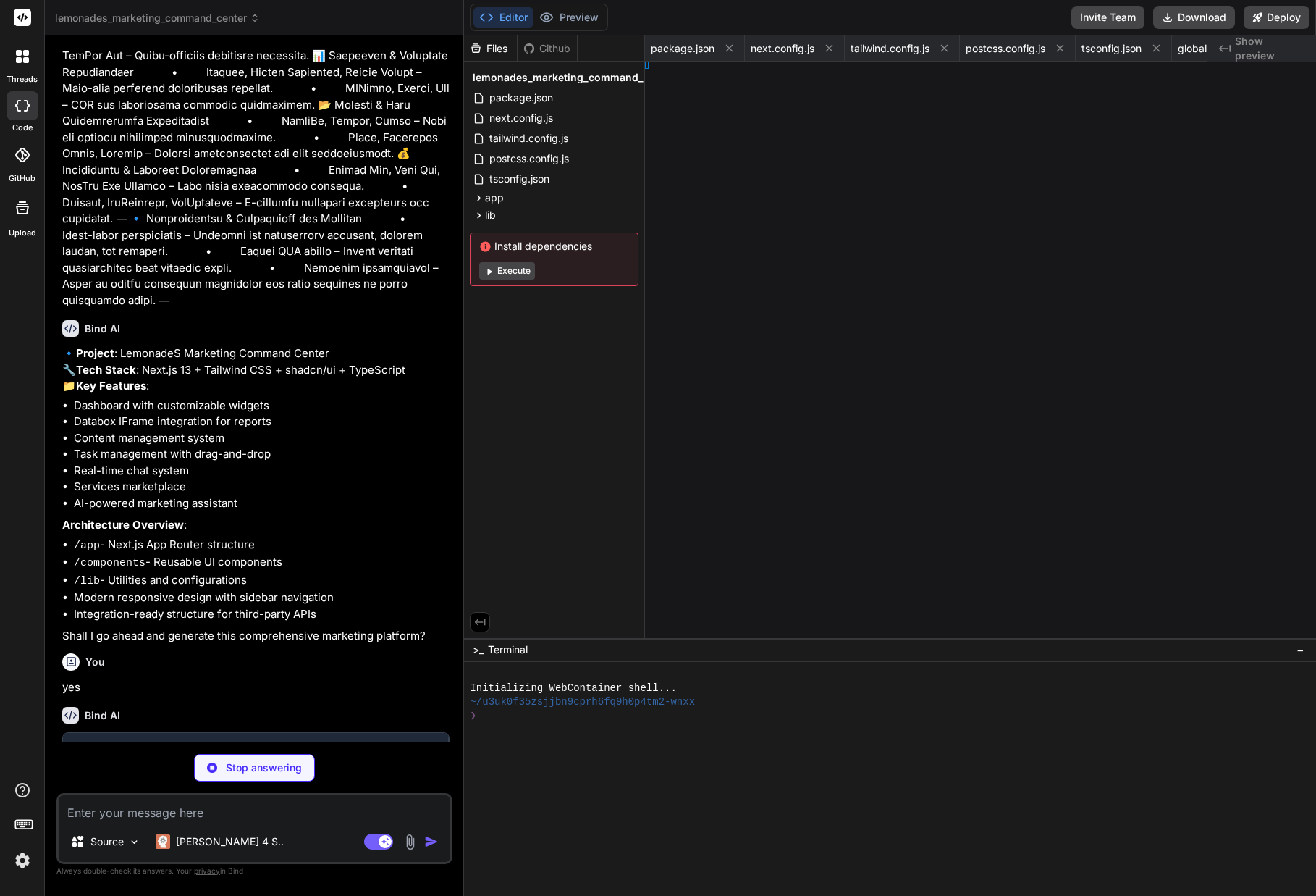
type textarea "v> ) }"
type textarea "x"
type textarea "> ) }"
type textarea "x"
type textarea "[PERSON_NAME]> ) }"
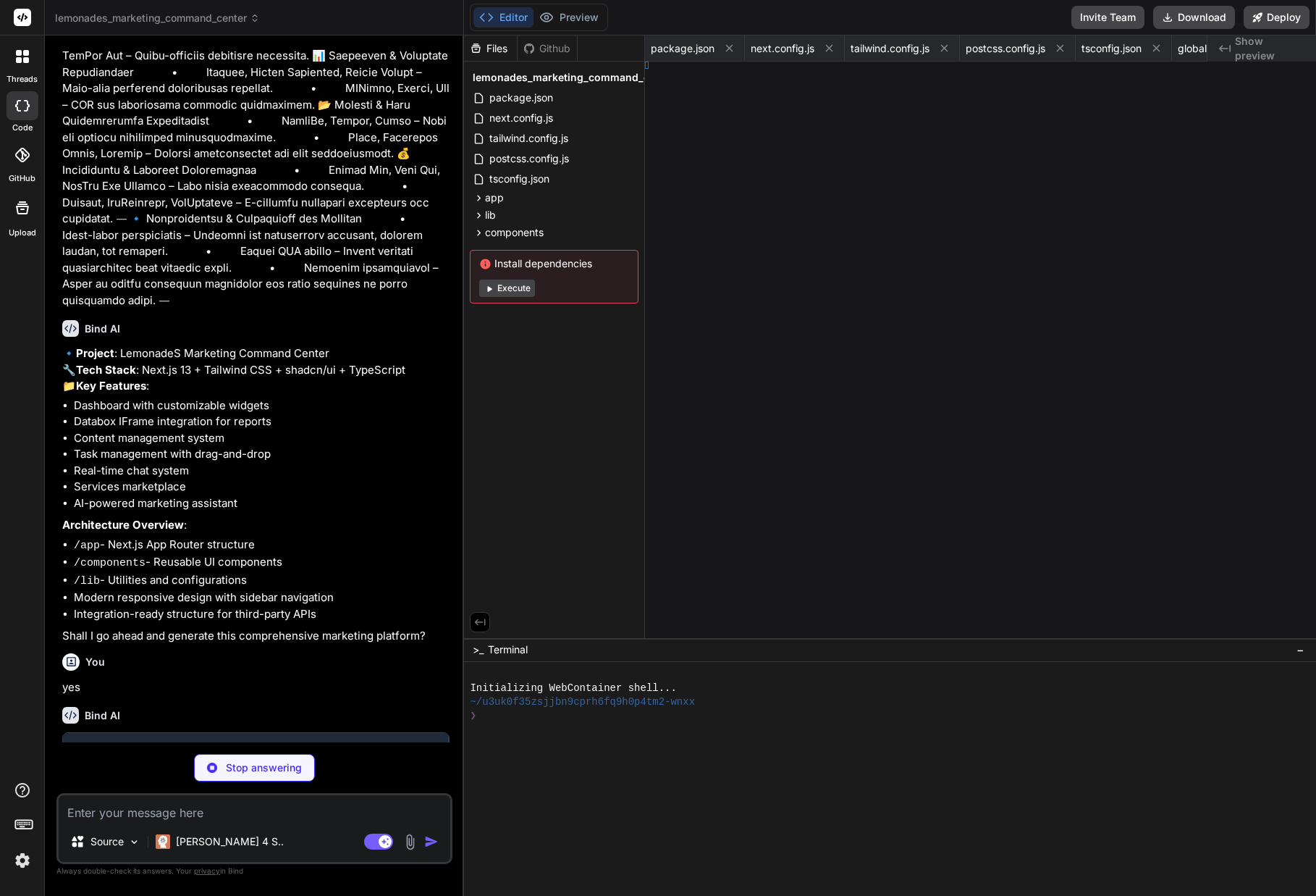
type textarea "x"
type textarea "> ) }"
type textarea "x"
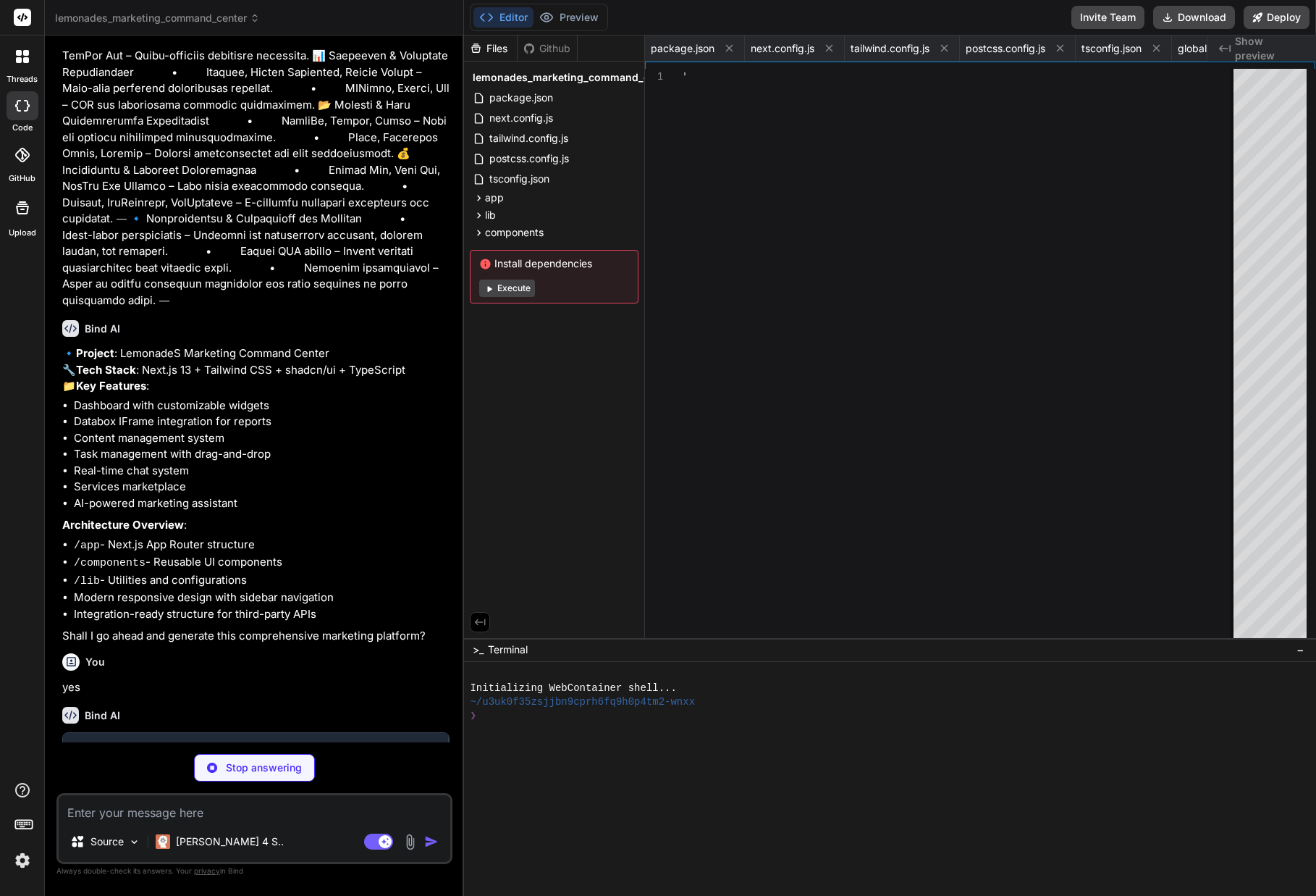
type textarea "</div> </div> ) }"
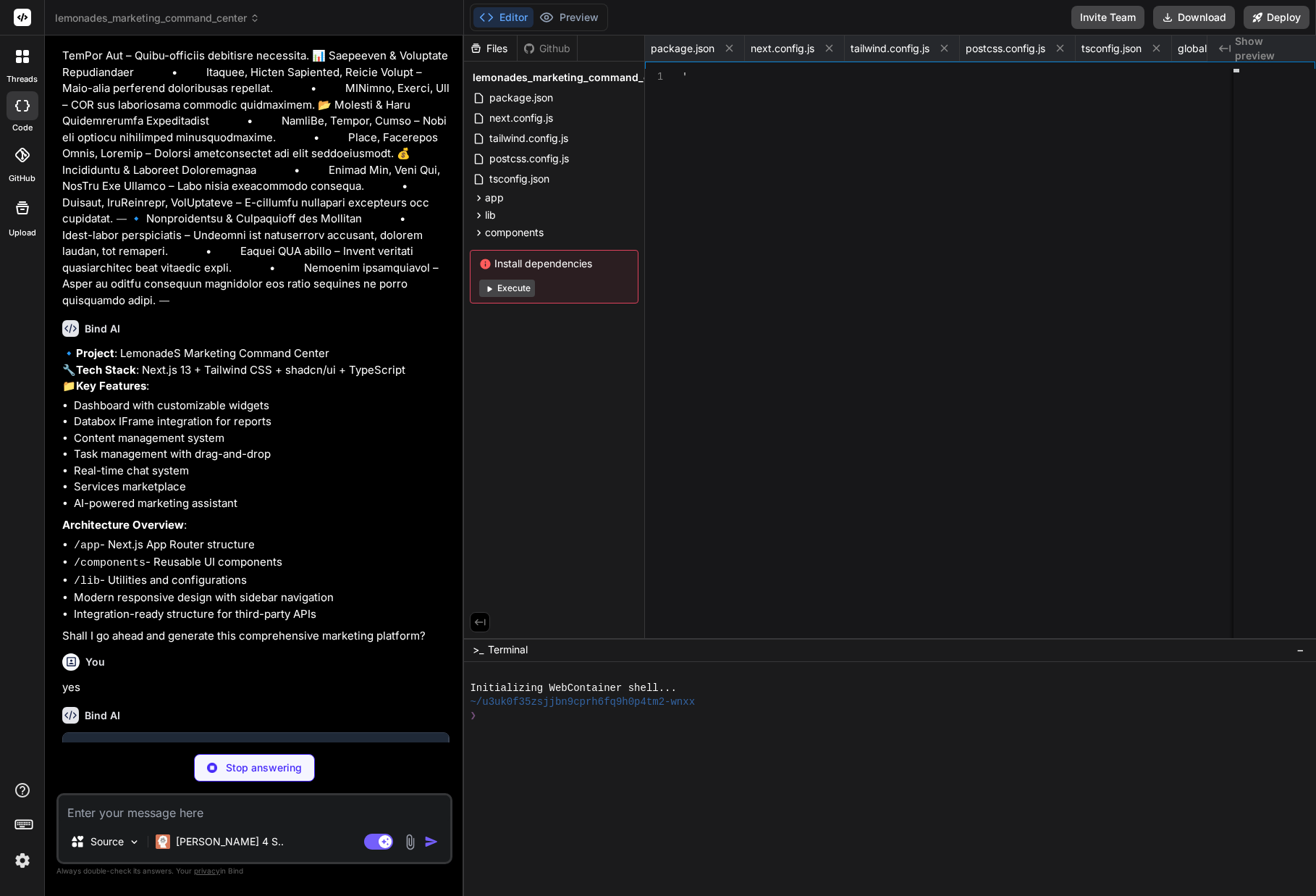
scroll to position [0, 643]
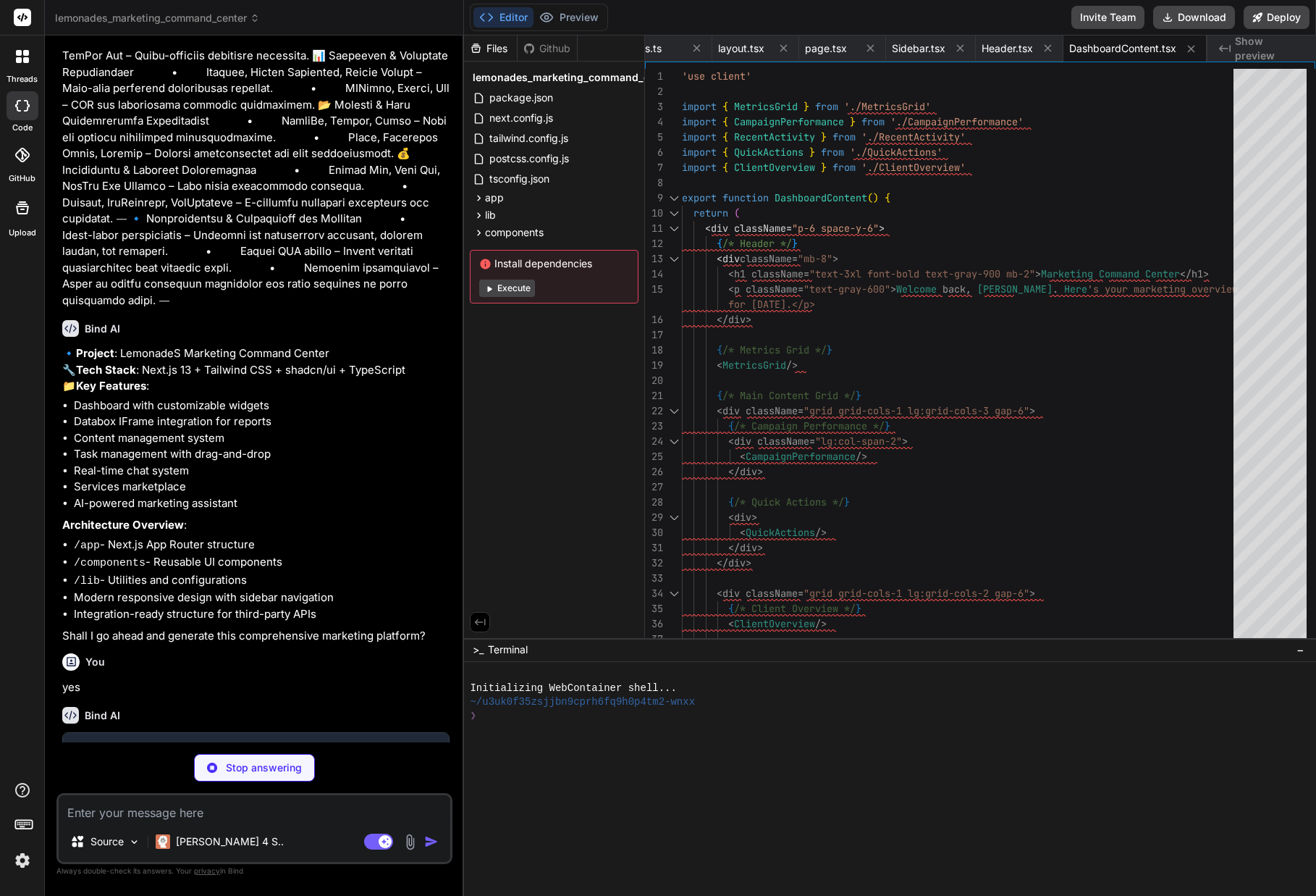
type textarea "x"
type textarea "</div> ) }"
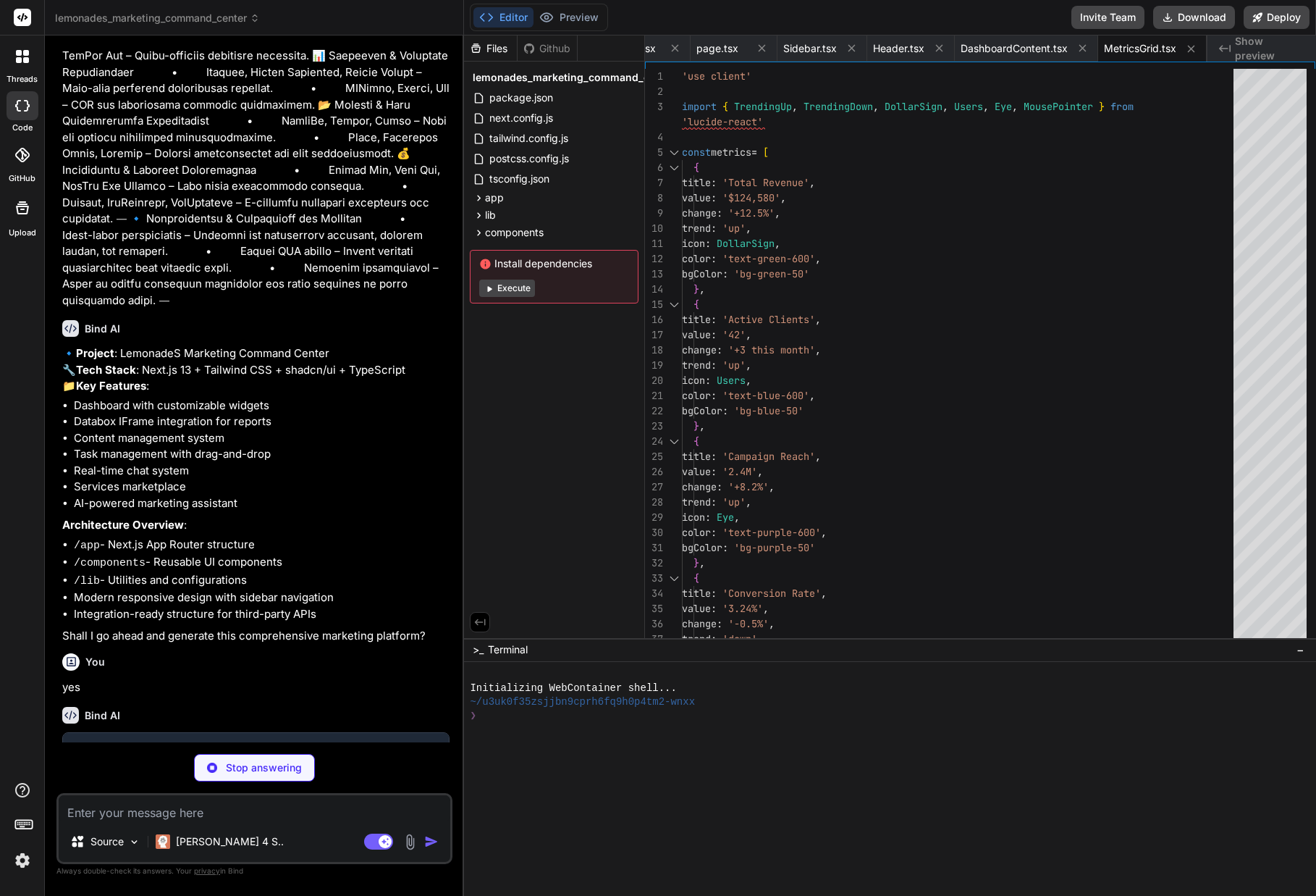
click at [516, 289] on button "Execute" at bounding box center [507, 288] width 56 height 18
type textarea "x"
type textarea "</div> </div> ) }"
type textarea "x"
type textarea "}"
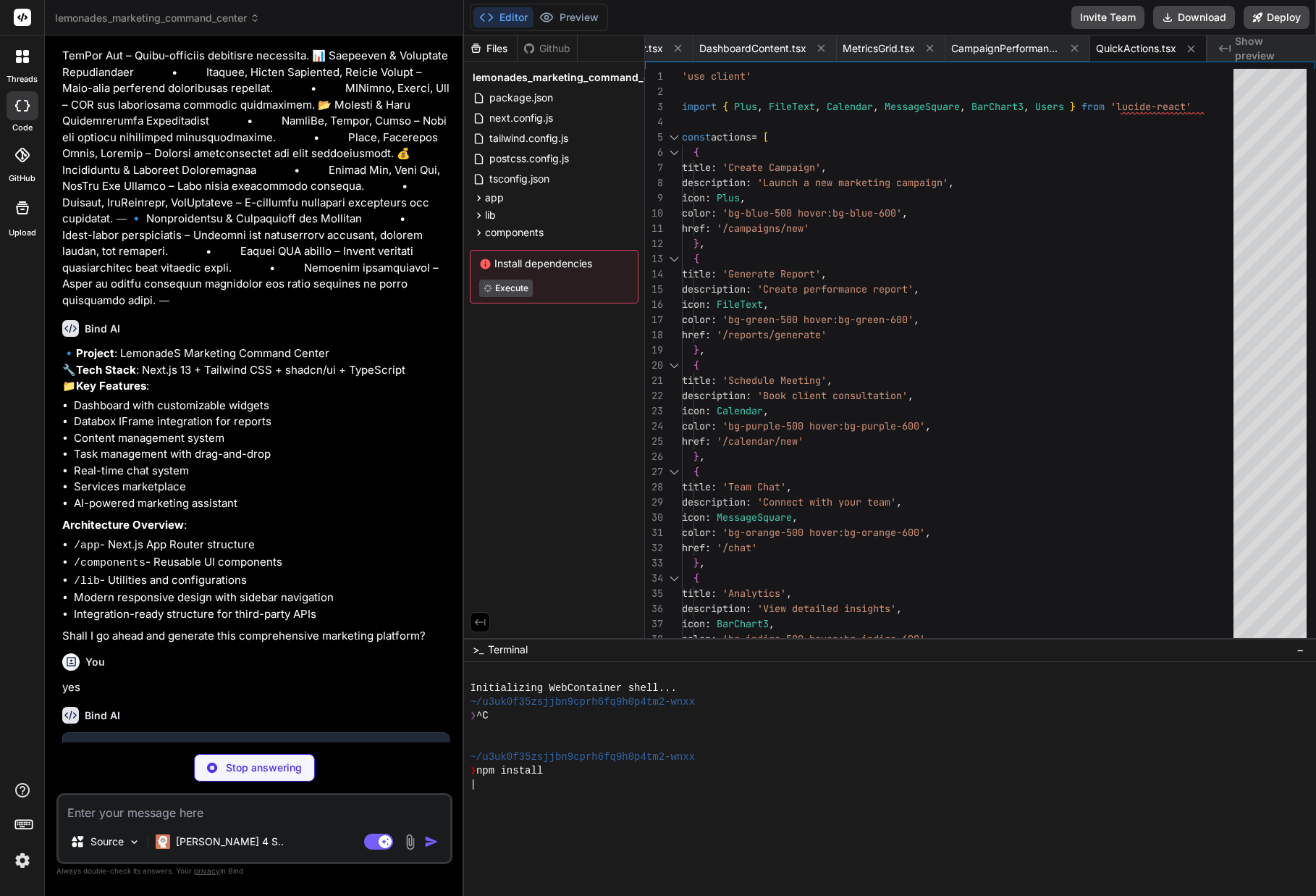
scroll to position [1419, 0]
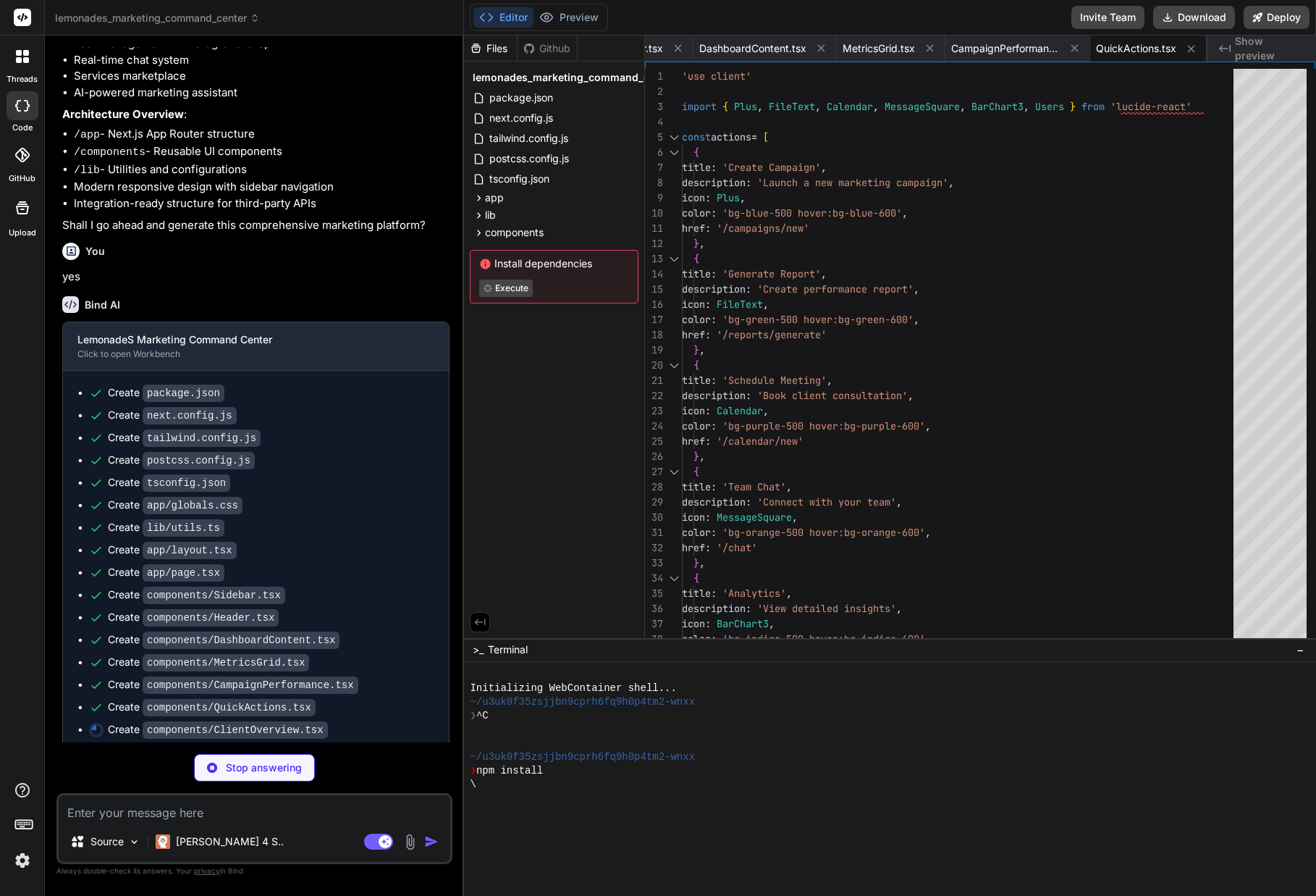
type textarea "x"
type textarea "</div> </div> ) }"
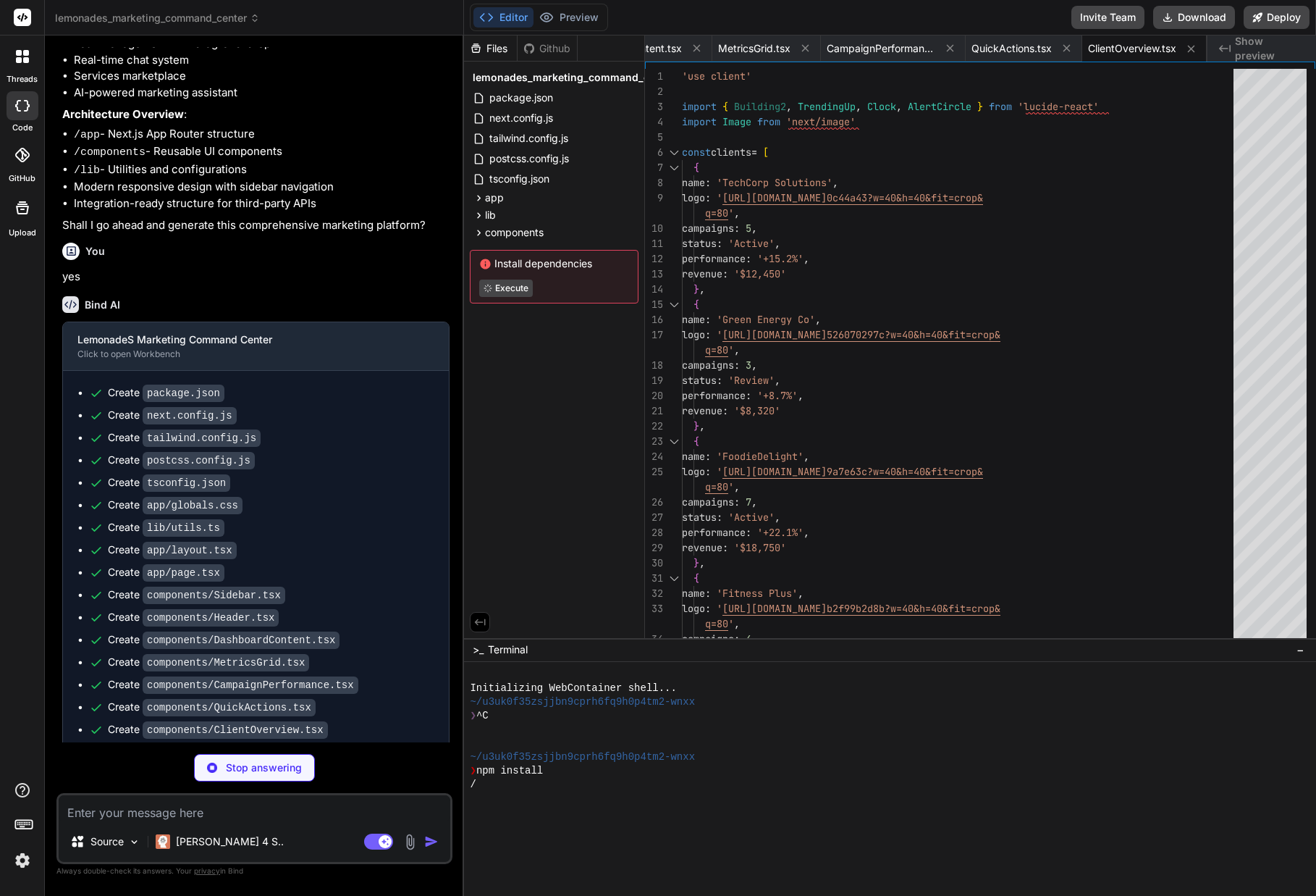
type textarea "x"
type textarea "<p className="text-xs text-gray-500 mt-1">{activity.time}</p> </div> </div> ) }…"
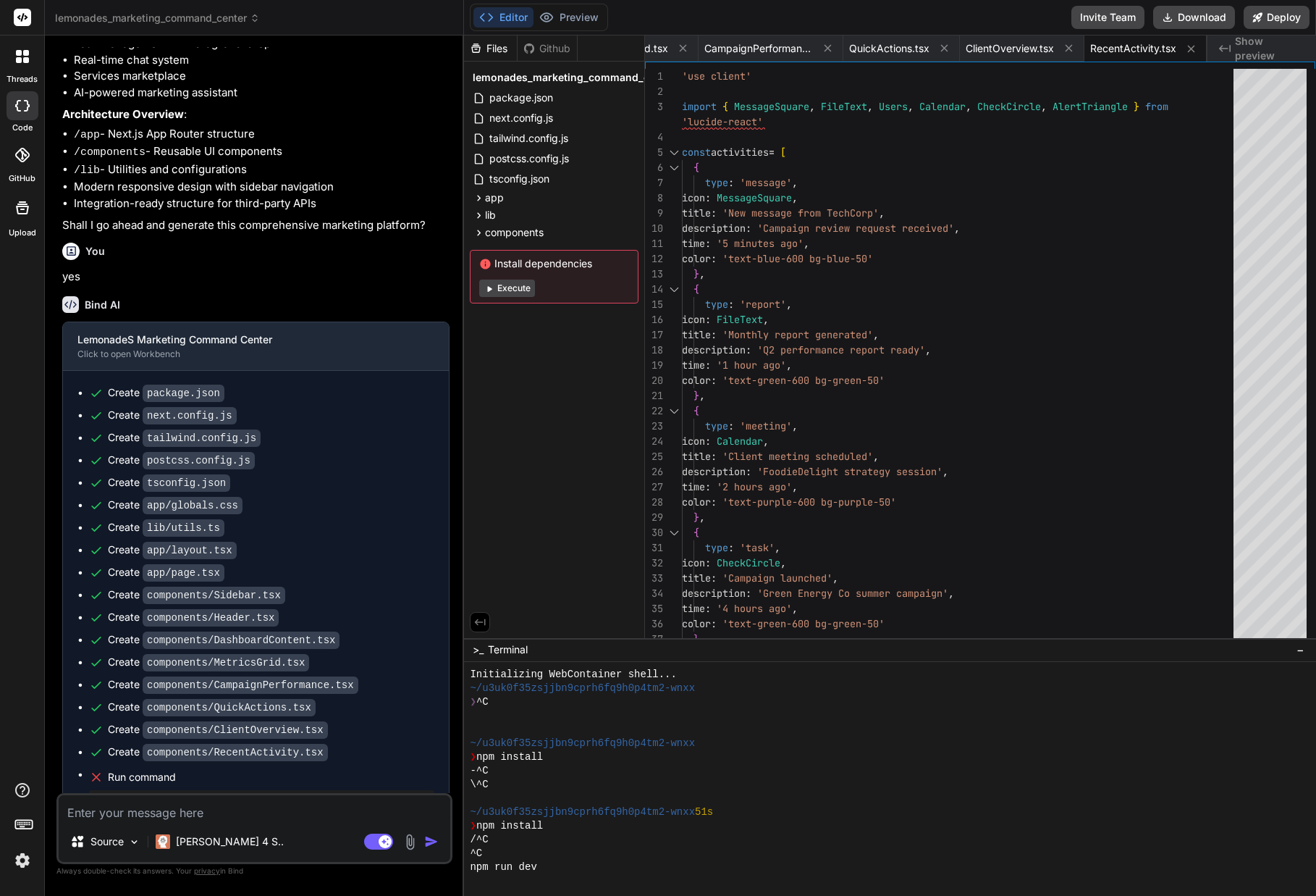
scroll to position [1497, 0]
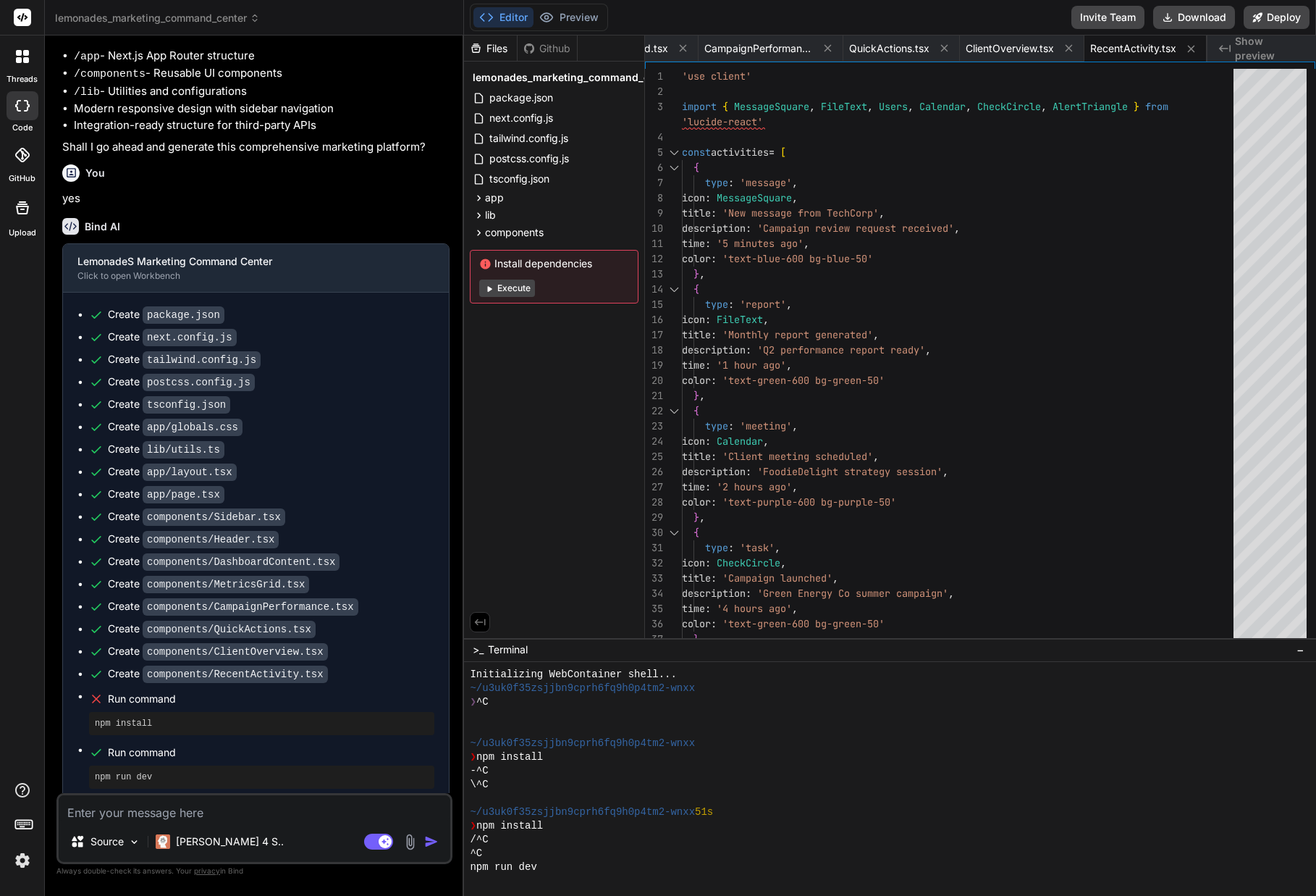
click at [507, 281] on button "Execute" at bounding box center [507, 288] width 56 height 18
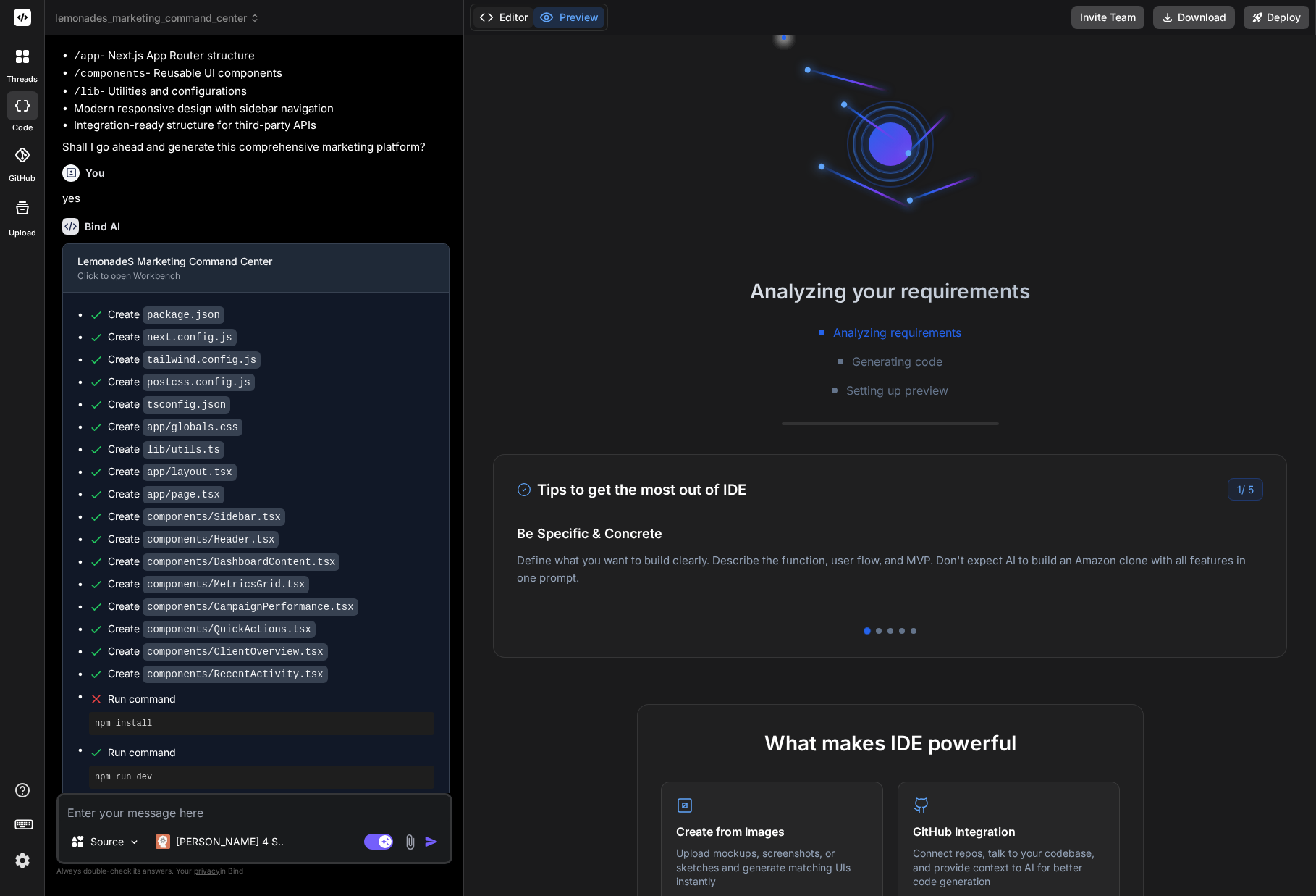
click at [517, 14] on button "Editor" at bounding box center [503, 17] width 60 height 21
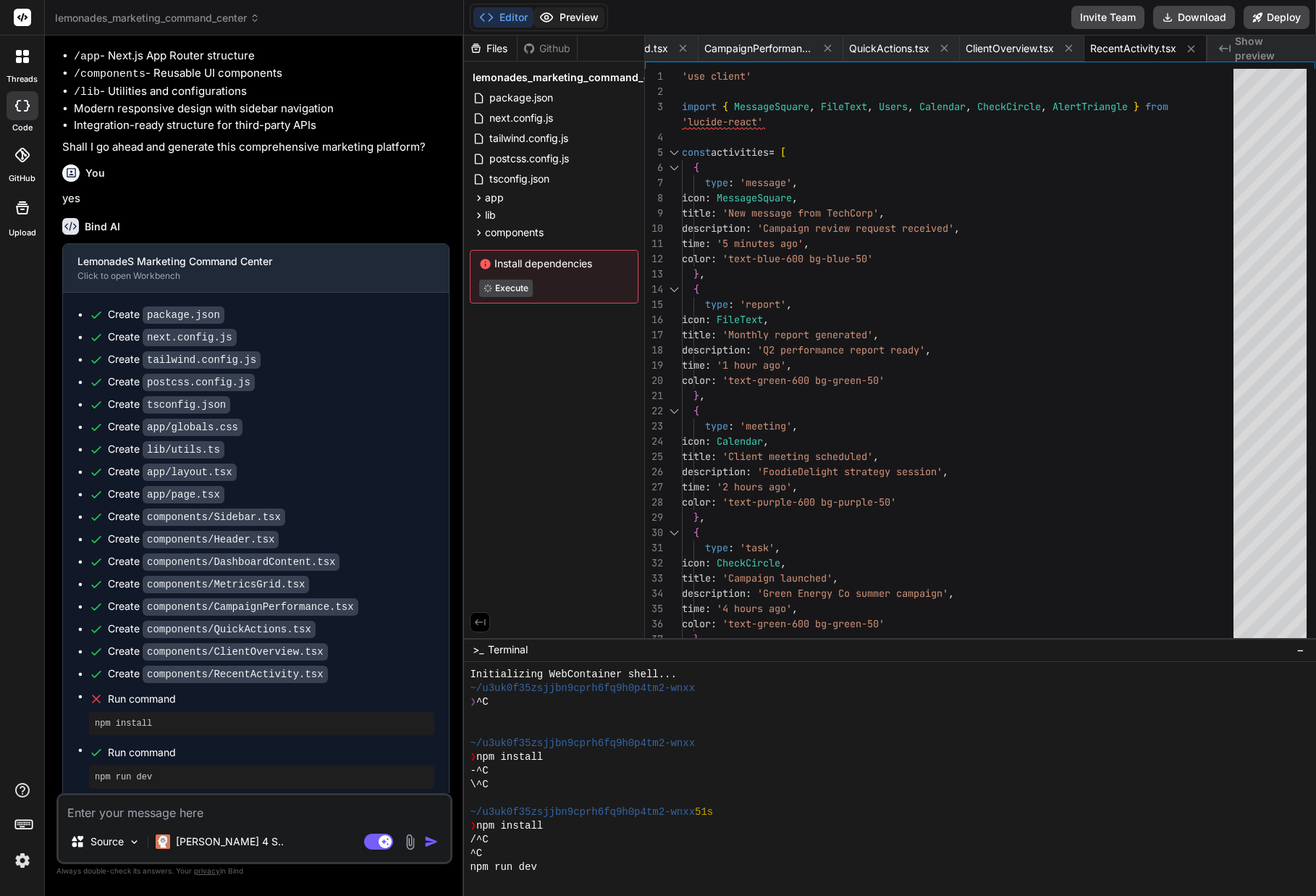
click at [569, 10] on button "Preview" at bounding box center [569, 17] width 70 height 21
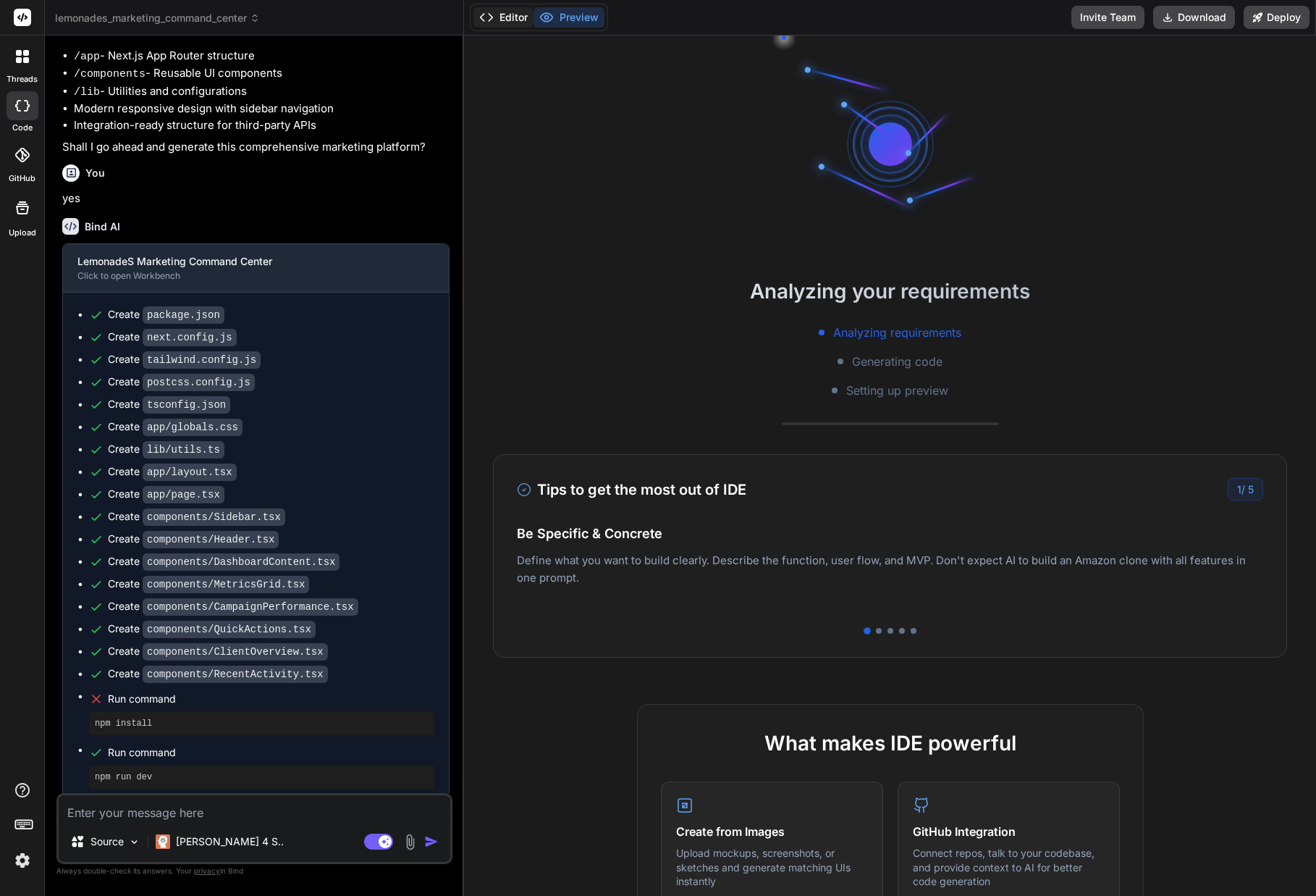
click at [517, 15] on button "Editor" at bounding box center [503, 17] width 60 height 21
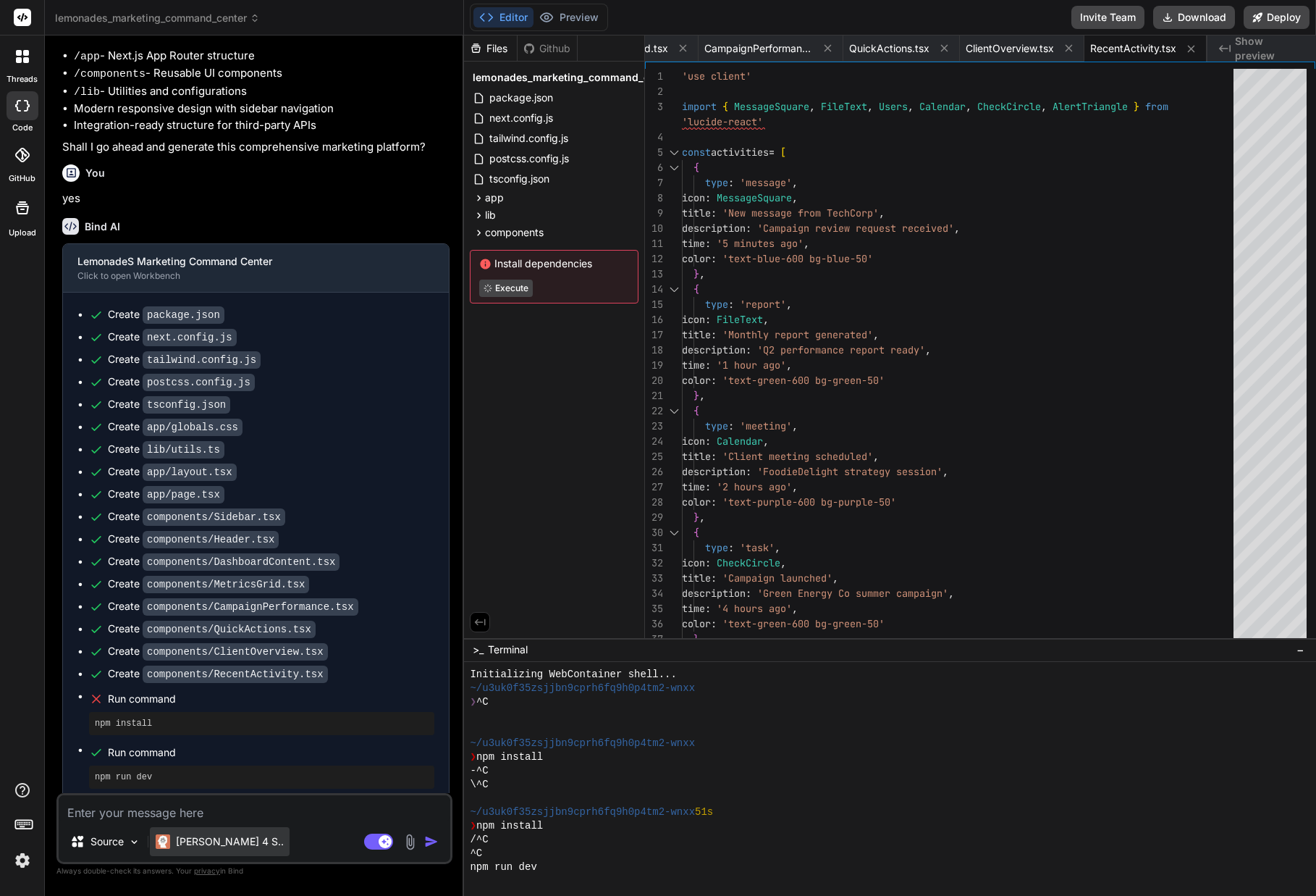
click at [207, 839] on p "[PERSON_NAME] 4 S.." at bounding box center [230, 841] width 108 height 15
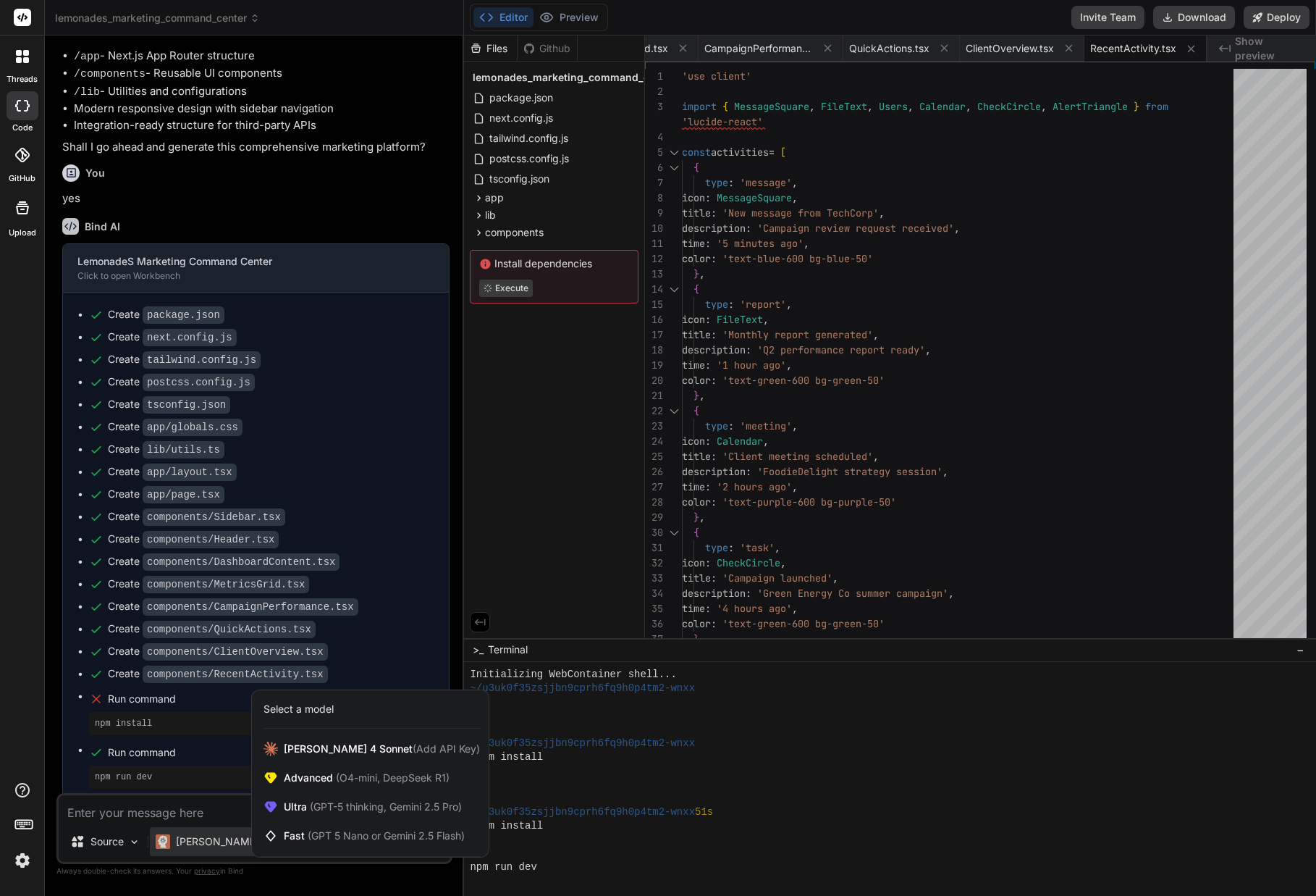
click at [207, 840] on div at bounding box center [658, 448] width 1316 height 896
type textarea "x"
